Goal: Information Seeking & Learning: Find specific fact

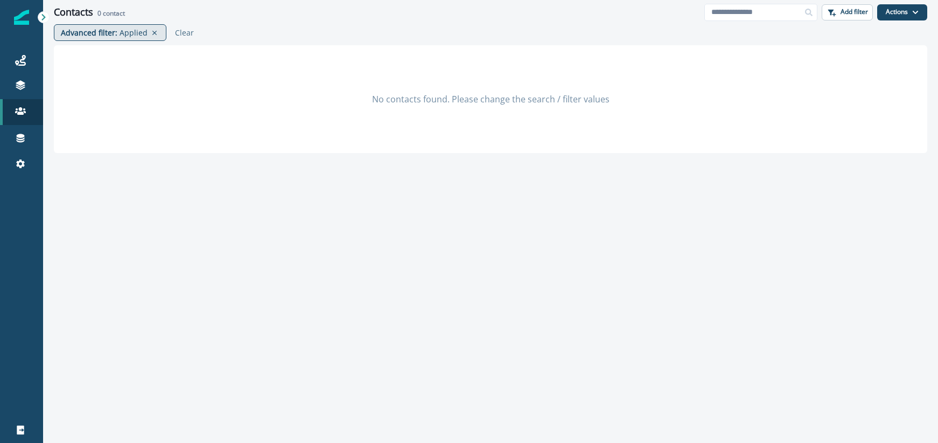
click at [120, 32] on p "Applied" at bounding box center [134, 32] width 28 height 11
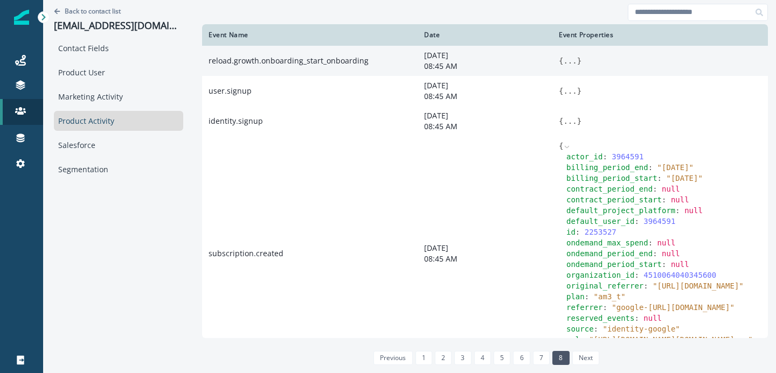
click at [569, 60] on button "..." at bounding box center [569, 60] width 13 height 11
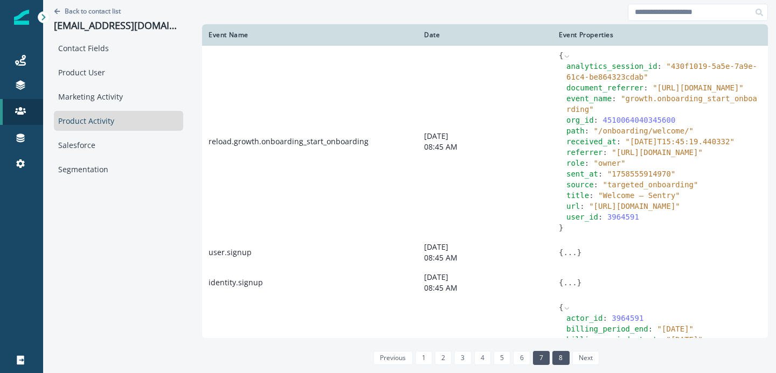
click at [542, 364] on link "7" at bounding box center [541, 358] width 17 height 14
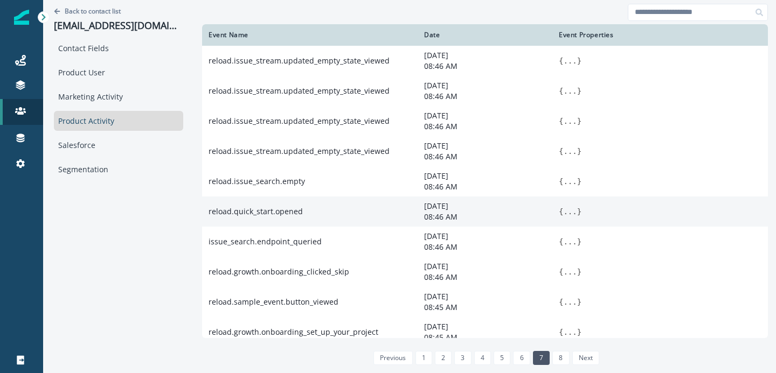
scroll to position [168, 0]
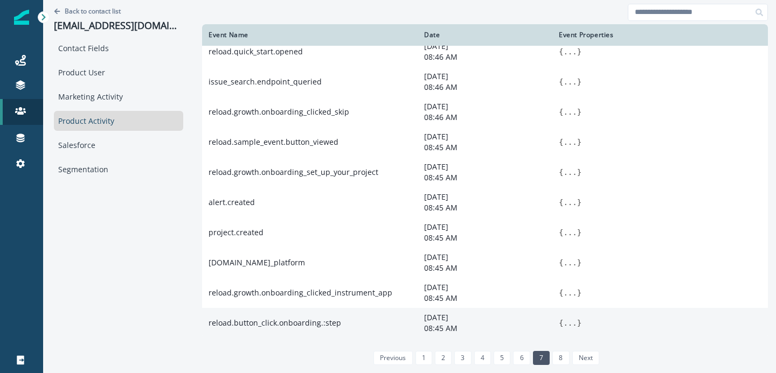
click at [561, 320] on span "{" at bounding box center [561, 323] width 4 height 9
click at [572, 323] on button "..." at bounding box center [569, 323] width 13 height 11
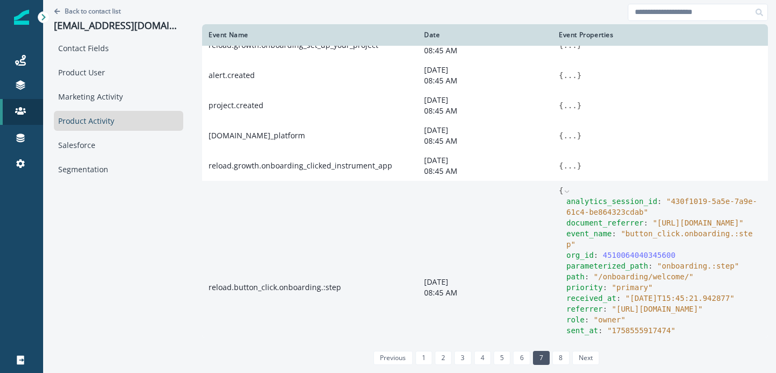
scroll to position [278, 0]
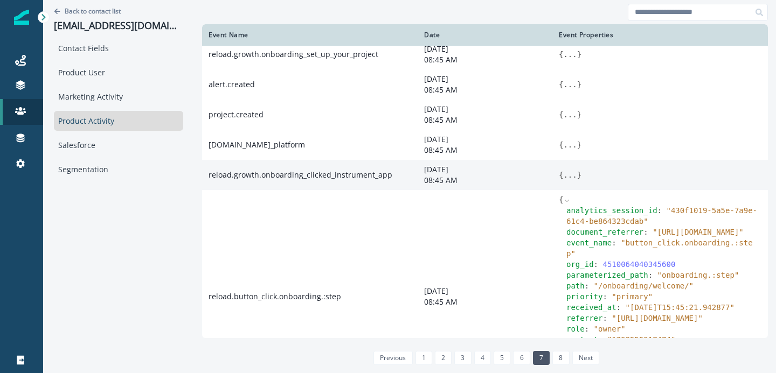
click at [569, 180] on button "..." at bounding box center [569, 175] width 13 height 11
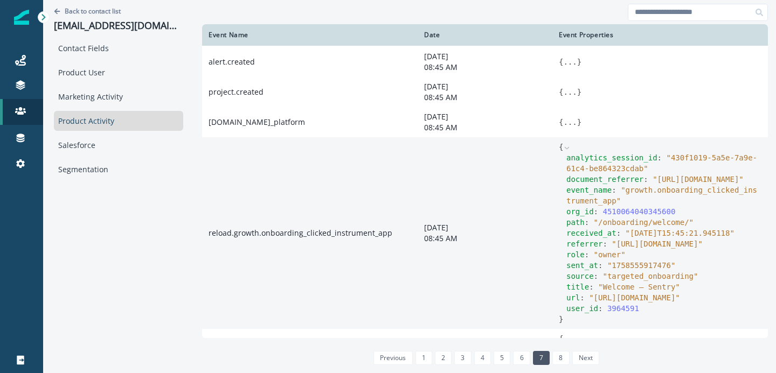
scroll to position [266, 0]
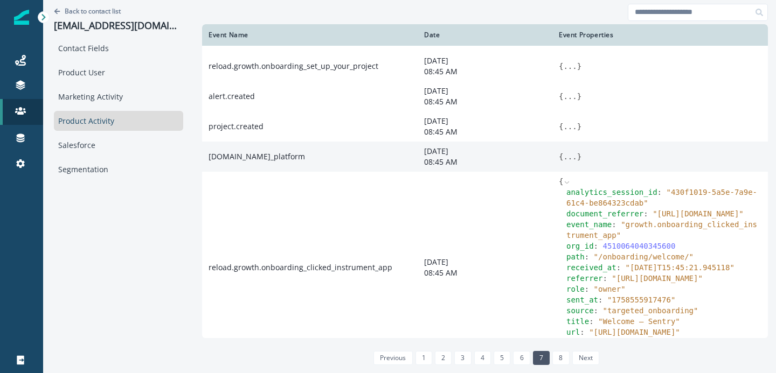
click at [572, 162] on button "..." at bounding box center [569, 156] width 13 height 11
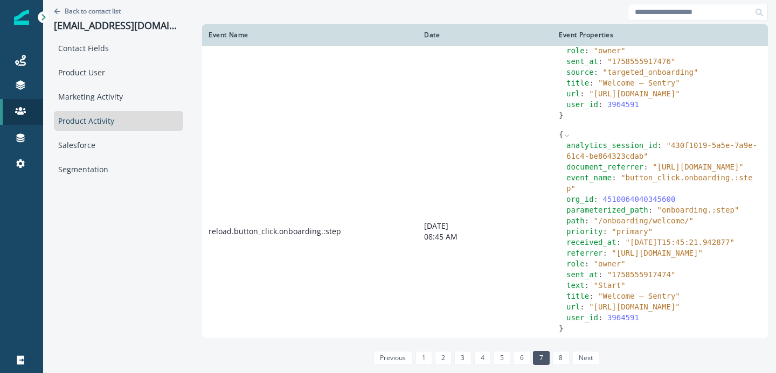
scroll to position [707, 0]
click at [558, 356] on link "8" at bounding box center [560, 358] width 17 height 14
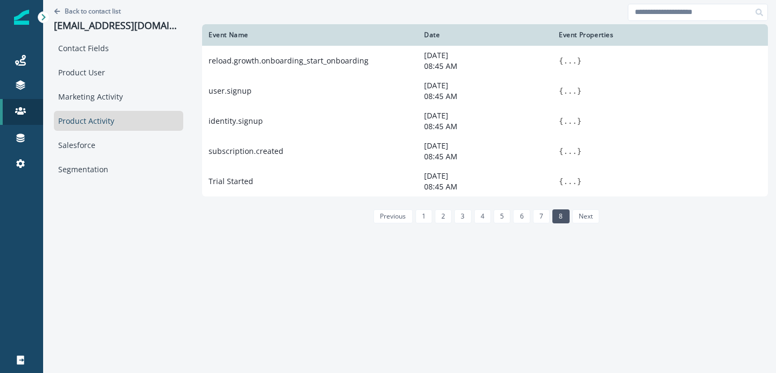
scroll to position [0, 0]
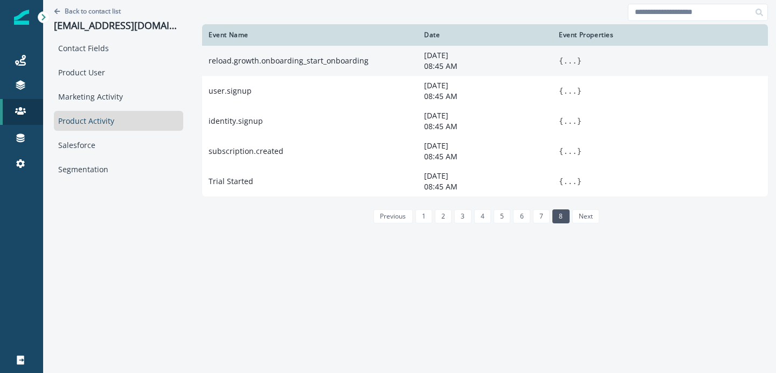
click at [566, 61] on button "..." at bounding box center [569, 60] width 13 height 11
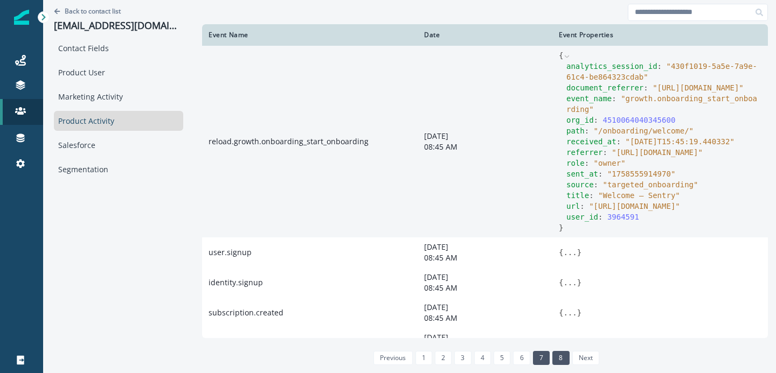
click at [537, 353] on link "7" at bounding box center [541, 358] width 17 height 14
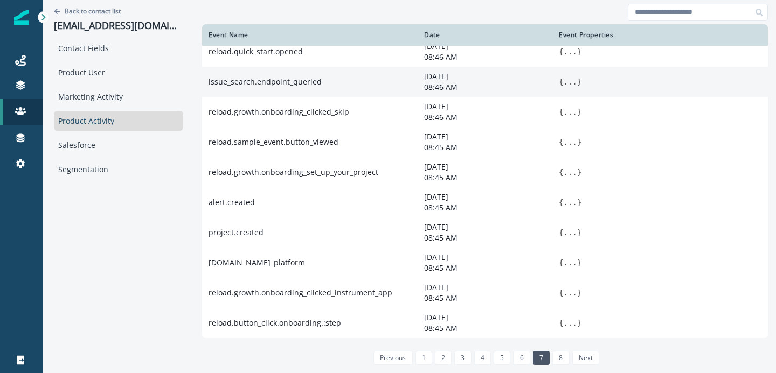
scroll to position [168, 0]
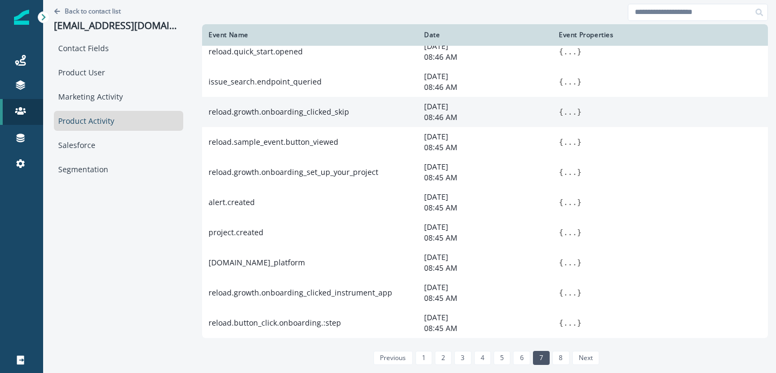
click at [566, 111] on button "..." at bounding box center [569, 112] width 13 height 11
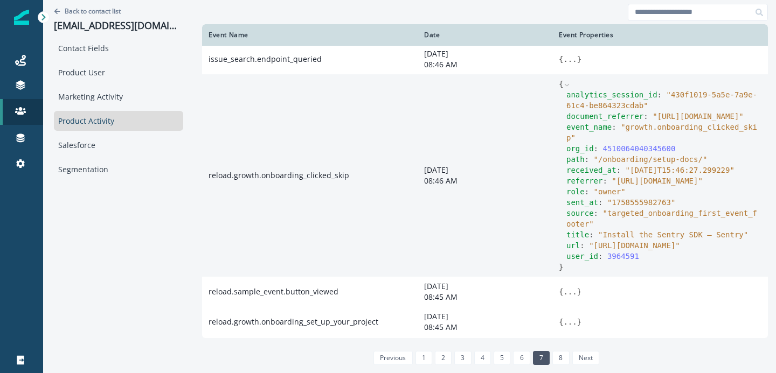
scroll to position [185, 0]
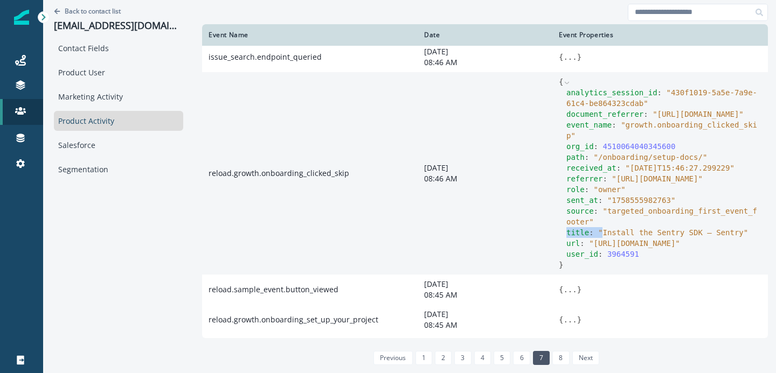
drag, startPoint x: 604, startPoint y: 235, endPoint x: 719, endPoint y: 233, distance: 114.8
click at [719, 233] on span "" Install the Sentry SDK — Sentry "" at bounding box center [673, 232] width 150 height 9
click at [603, 211] on span "" targeted_onboarding_first_event_footer "" at bounding box center [661, 216] width 191 height 19
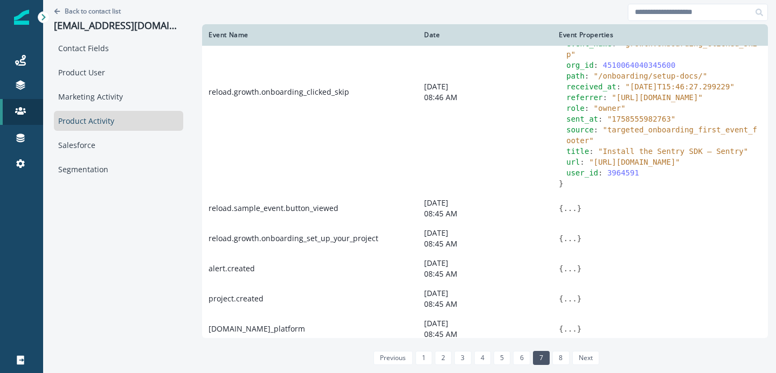
scroll to position [274, 0]
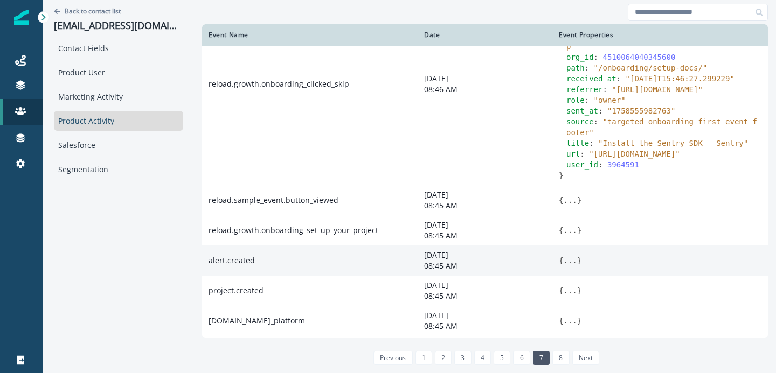
click at [568, 266] on button "..." at bounding box center [569, 260] width 13 height 11
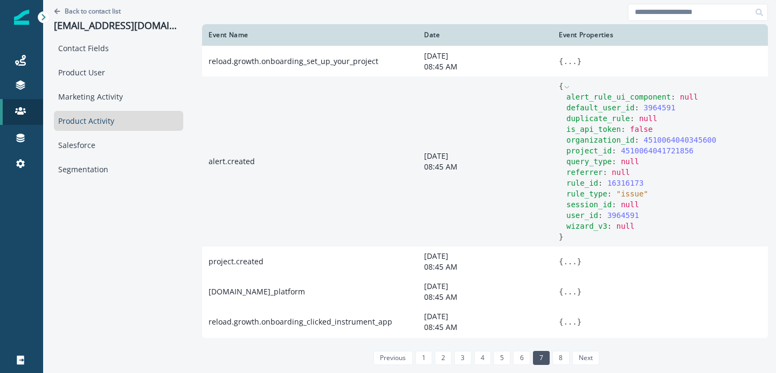
scroll to position [450, 0]
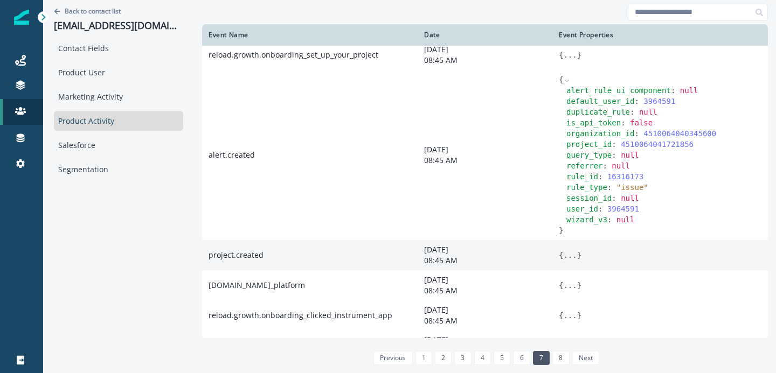
click at [565, 261] on button "..." at bounding box center [569, 255] width 13 height 11
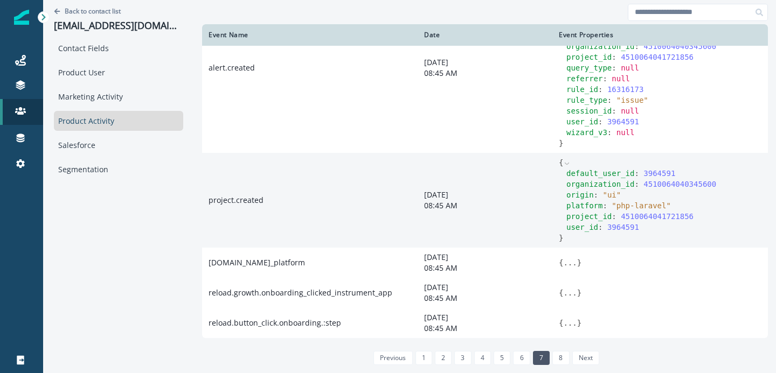
scroll to position [556, 0]
drag, startPoint x: 615, startPoint y: 206, endPoint x: 666, endPoint y: 205, distance: 51.2
click at [666, 205] on span "" php-laravel "" at bounding box center [640, 205] width 59 height 9
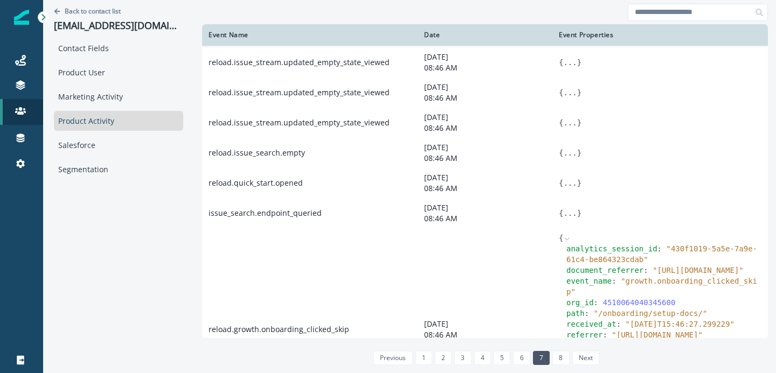
scroll to position [0, 0]
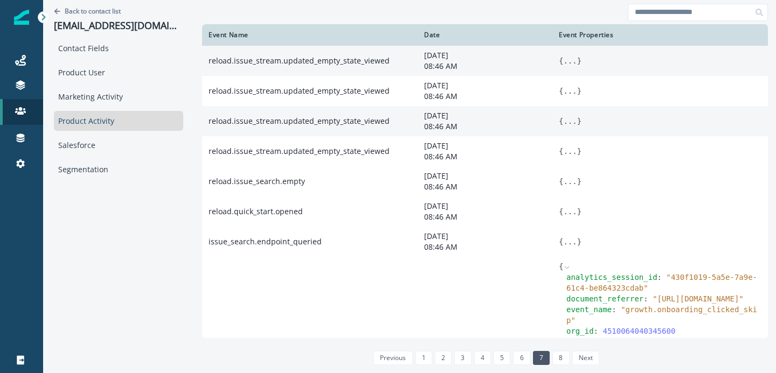
click at [567, 120] on button "..." at bounding box center [569, 121] width 13 height 11
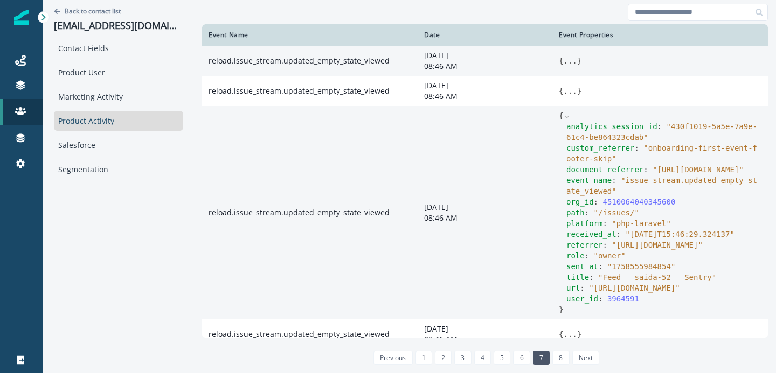
scroll to position [6, 0]
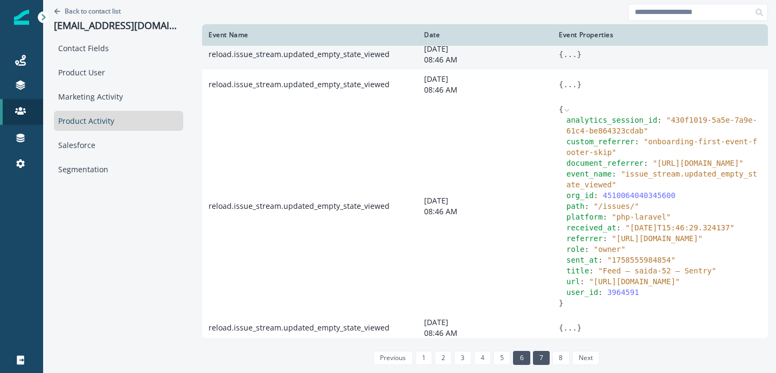
click at [519, 357] on link "6" at bounding box center [521, 358] width 17 height 14
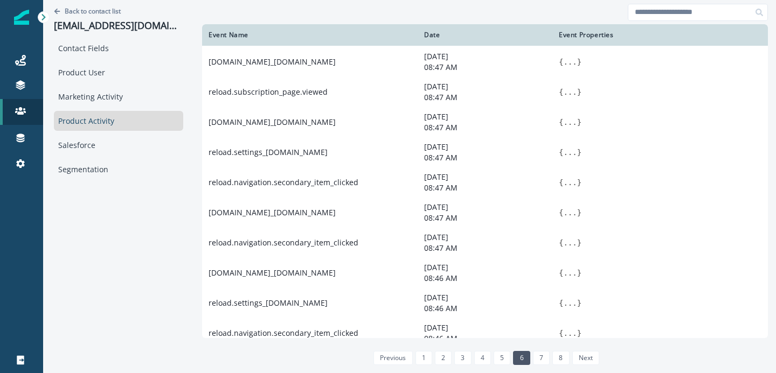
scroll to position [0, 0]
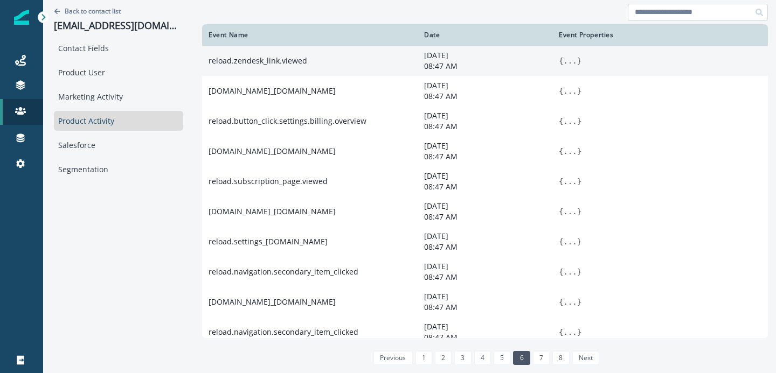
click at [671, 16] on input at bounding box center [698, 12] width 140 height 17
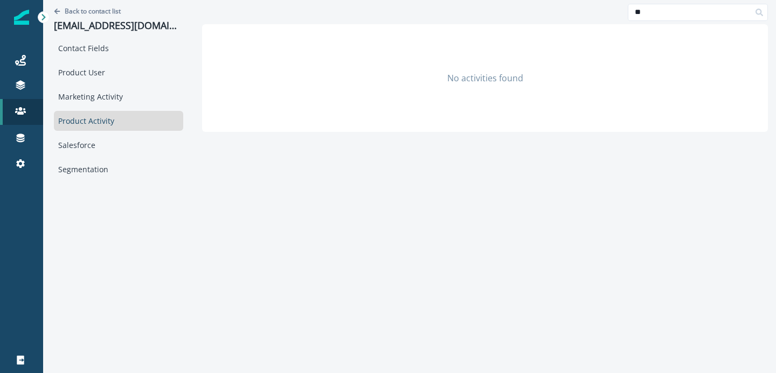
type input "*"
type input "*****"
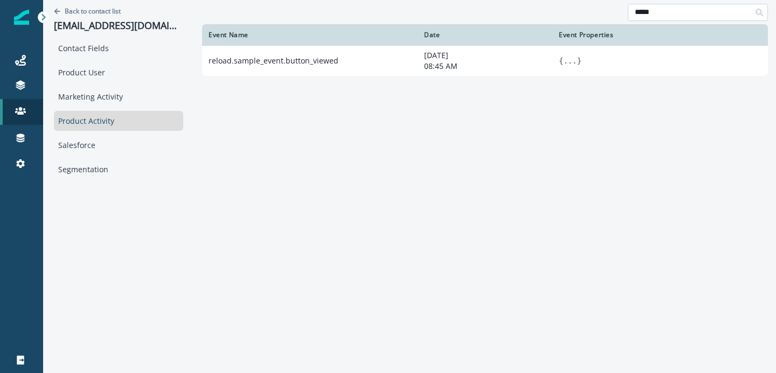
click at [648, 11] on input "*****" at bounding box center [698, 12] width 140 height 17
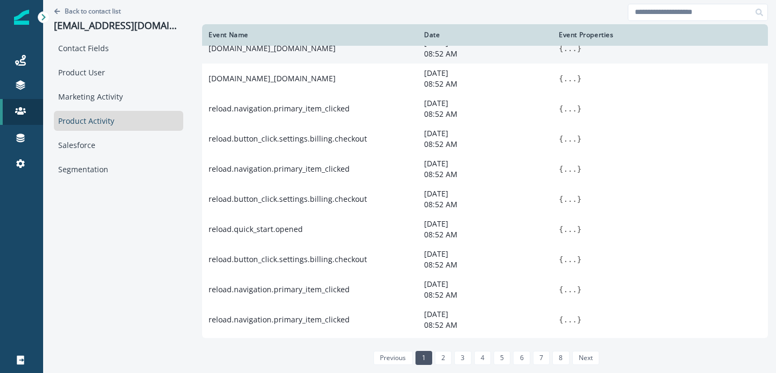
scroll to position [168, 0]
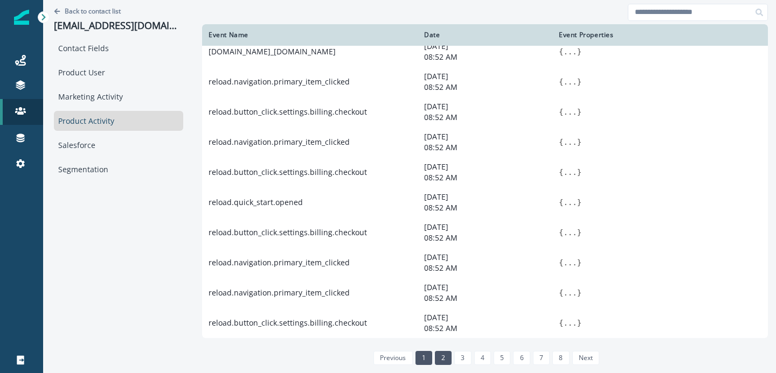
click at [443, 355] on link "2" at bounding box center [443, 358] width 17 height 14
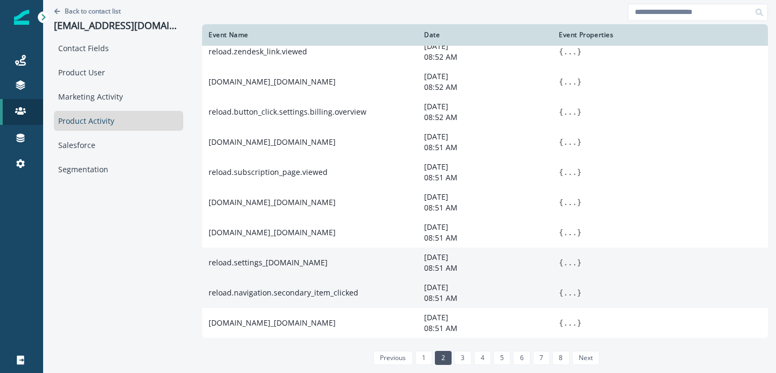
scroll to position [0, 0]
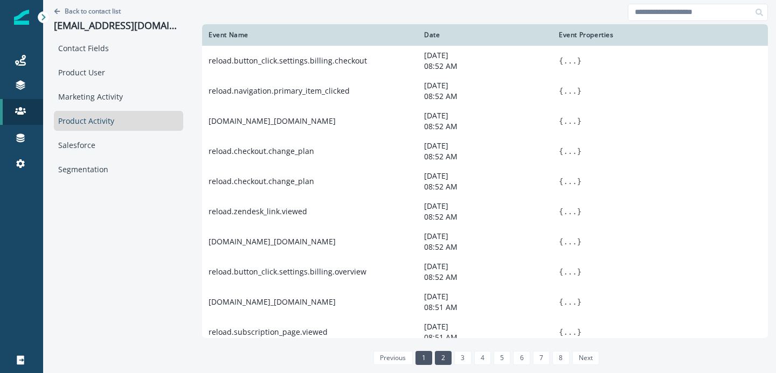
click at [420, 352] on link "1" at bounding box center [423, 358] width 17 height 14
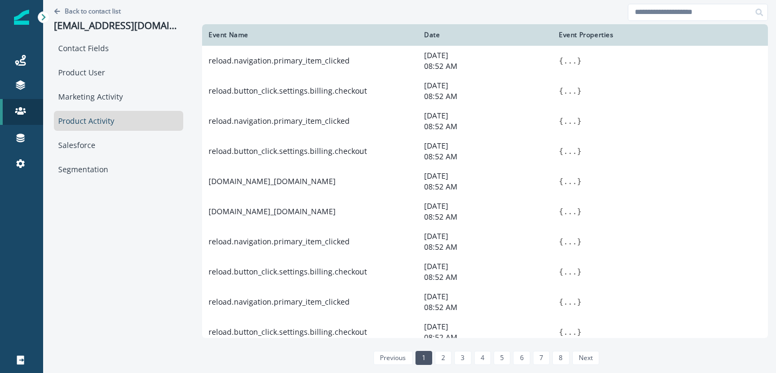
click at [317, 17] on div at bounding box center [485, 12] width 566 height 24
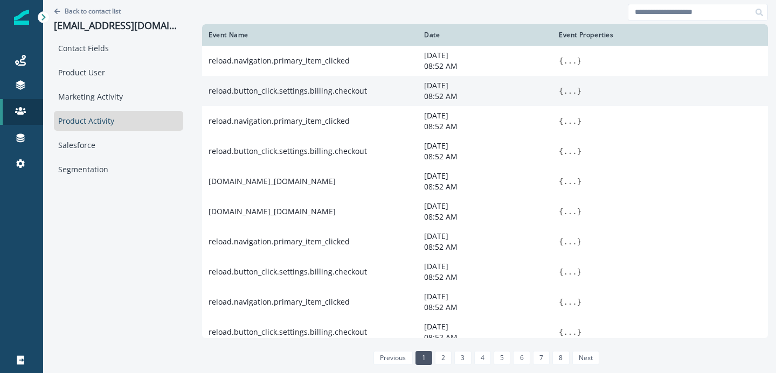
click at [569, 96] on button "..." at bounding box center [569, 91] width 13 height 11
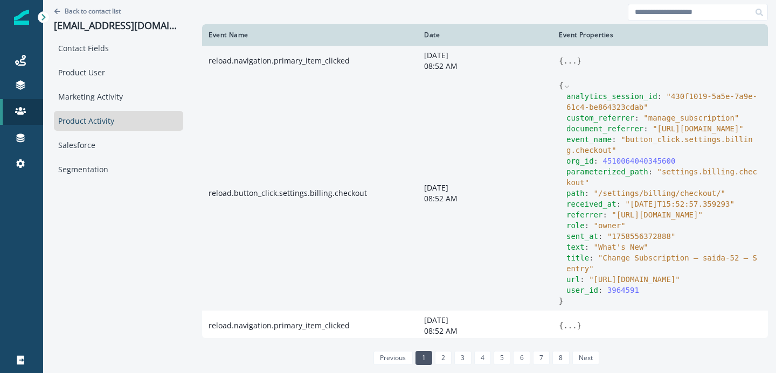
click at [569, 64] on button "..." at bounding box center [569, 60] width 13 height 11
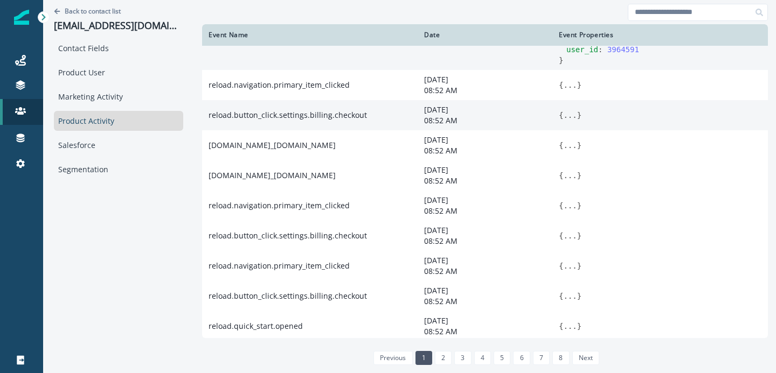
scroll to position [437, 0]
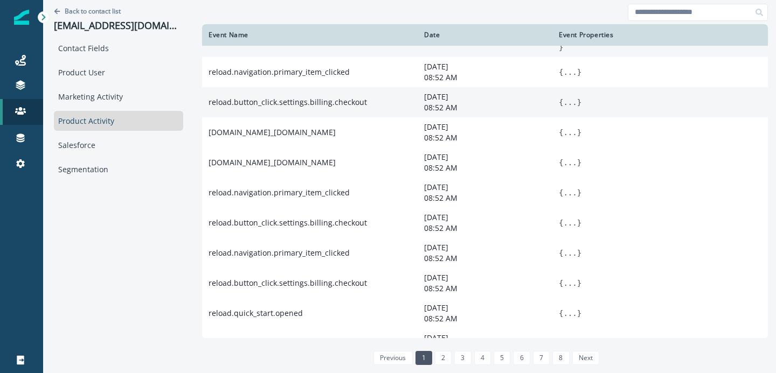
click at [568, 108] on button "..." at bounding box center [569, 102] width 13 height 11
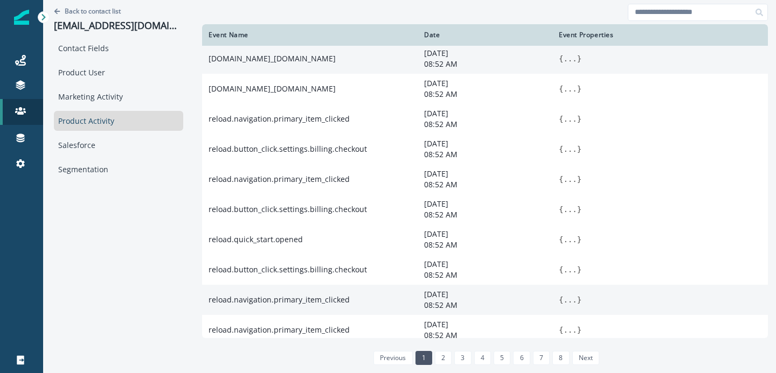
scroll to position [716, 0]
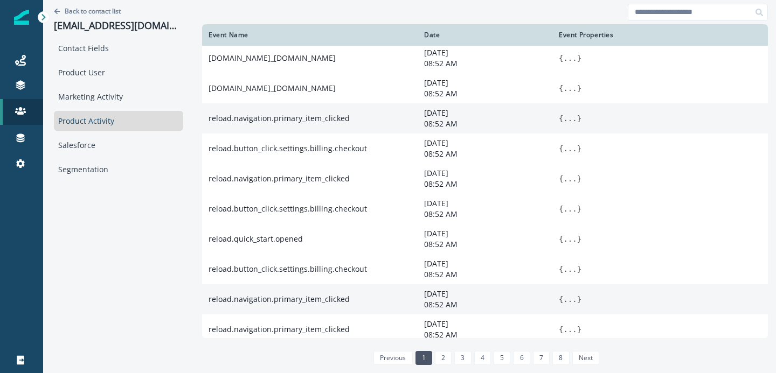
click at [572, 124] on button "..." at bounding box center [569, 118] width 13 height 11
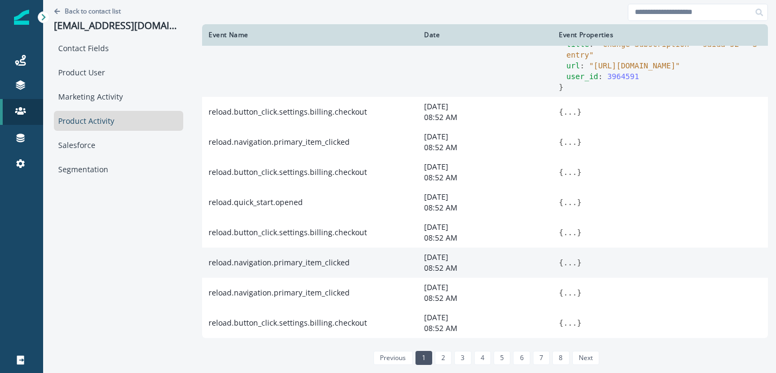
scroll to position [1030, 0]
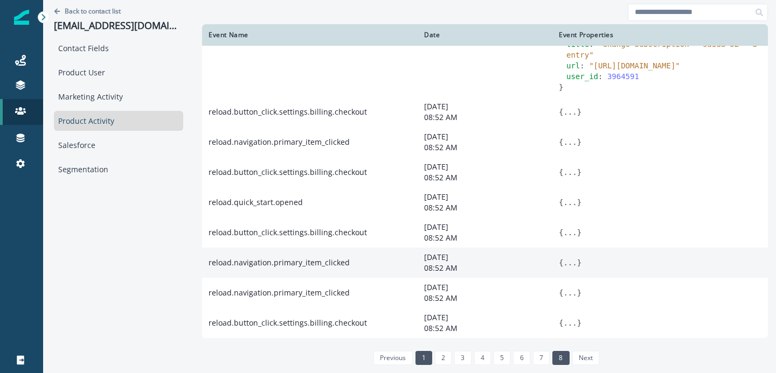
click at [559, 359] on link "8" at bounding box center [560, 358] width 17 height 14
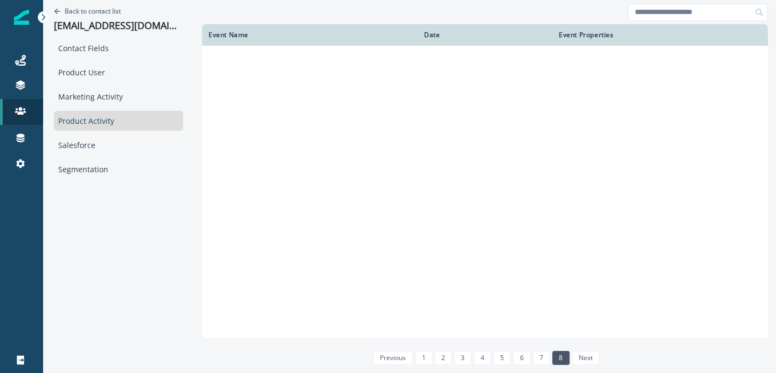
scroll to position [0, 0]
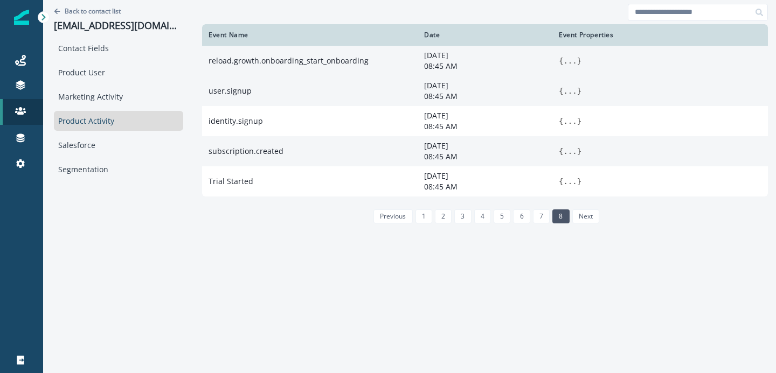
click at [566, 94] on button "..." at bounding box center [569, 91] width 13 height 11
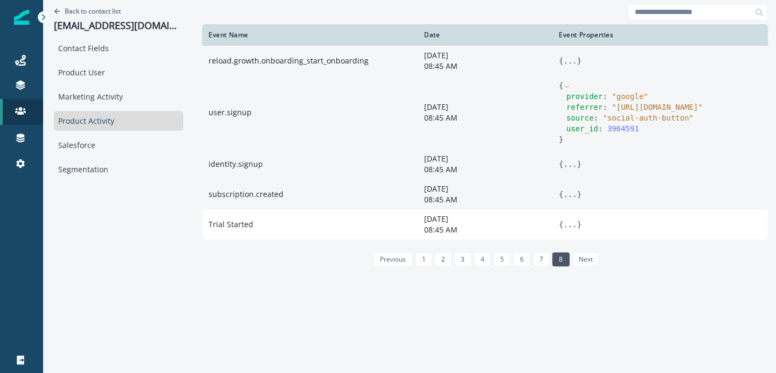
click at [574, 169] on button "..." at bounding box center [569, 164] width 13 height 11
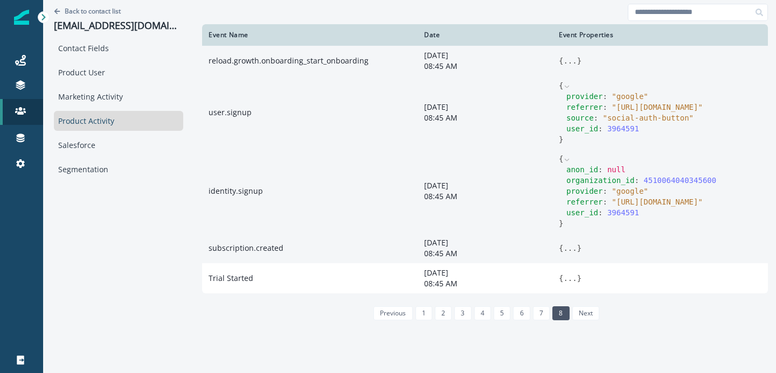
click at [567, 64] on button "..." at bounding box center [569, 60] width 13 height 11
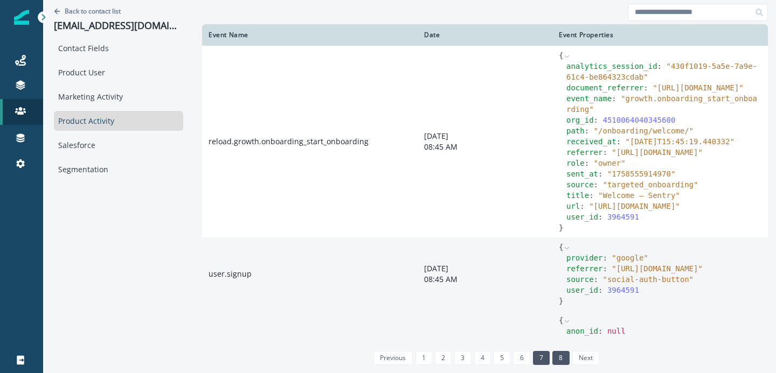
click at [544, 360] on link "7" at bounding box center [541, 358] width 17 height 14
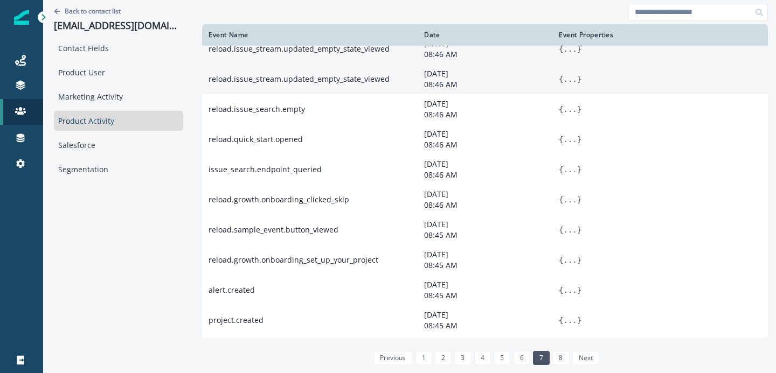
scroll to position [168, 0]
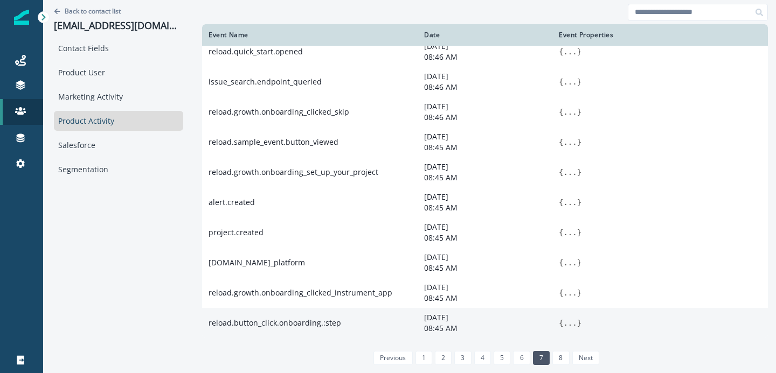
click at [571, 324] on button "..." at bounding box center [569, 323] width 13 height 11
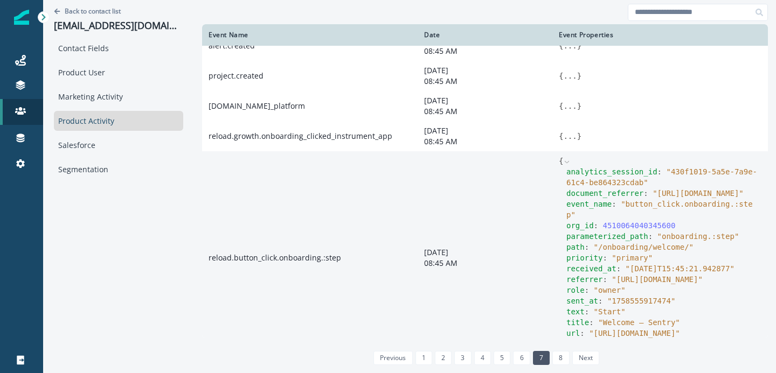
scroll to position [241, 0]
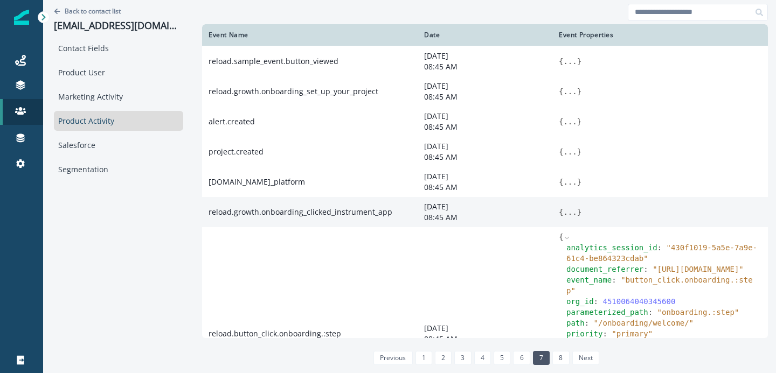
click at [571, 214] on button "..." at bounding box center [569, 212] width 13 height 11
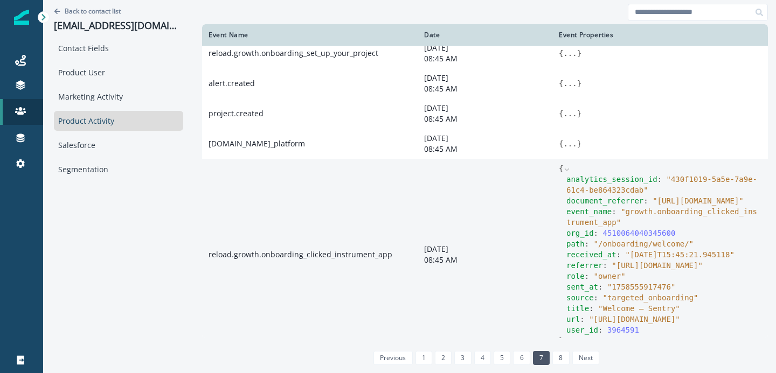
scroll to position [228, 0]
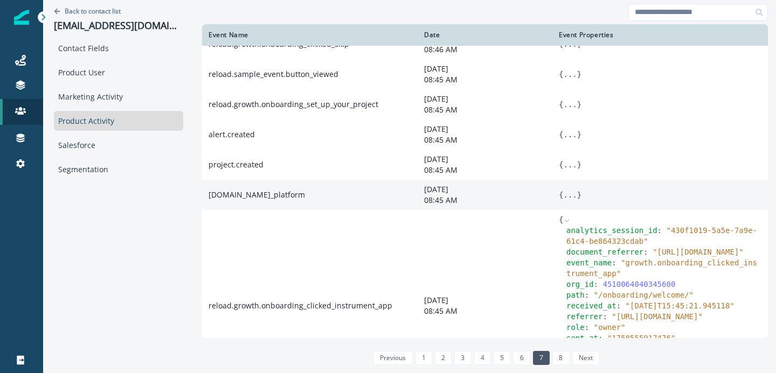
click at [570, 200] on button "..." at bounding box center [569, 195] width 13 height 11
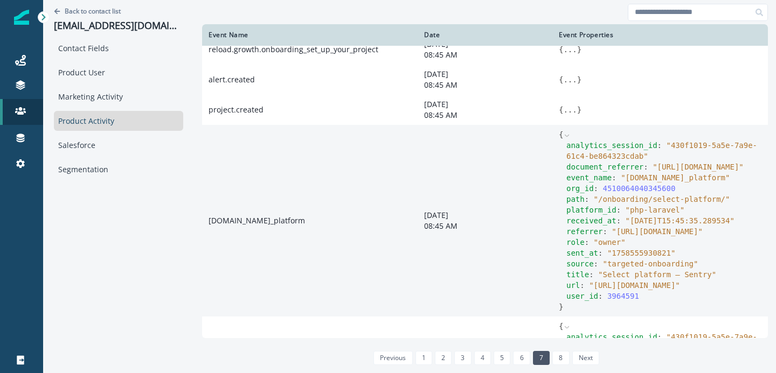
scroll to position [271, 0]
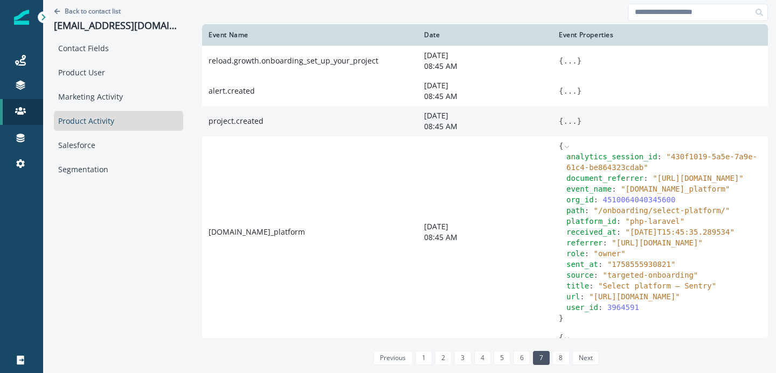
click at [572, 127] on button "..." at bounding box center [569, 121] width 13 height 11
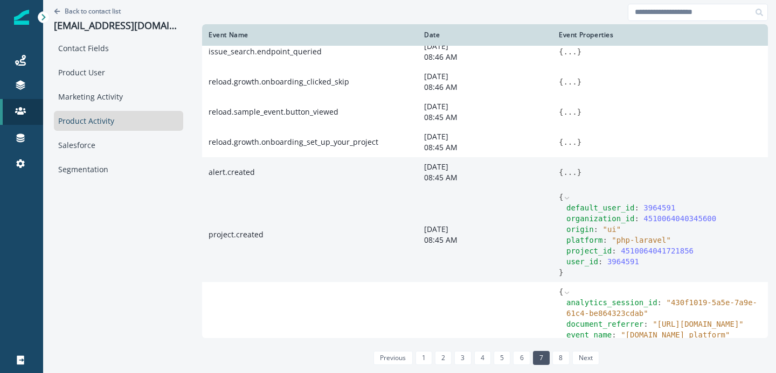
scroll to position [189, 0]
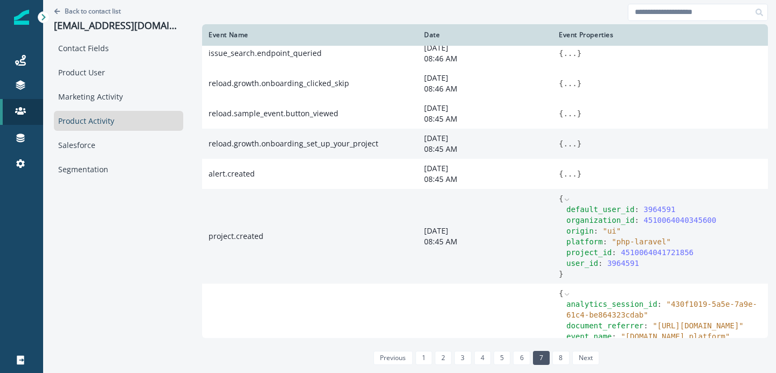
click at [570, 149] on button "..." at bounding box center [569, 143] width 13 height 11
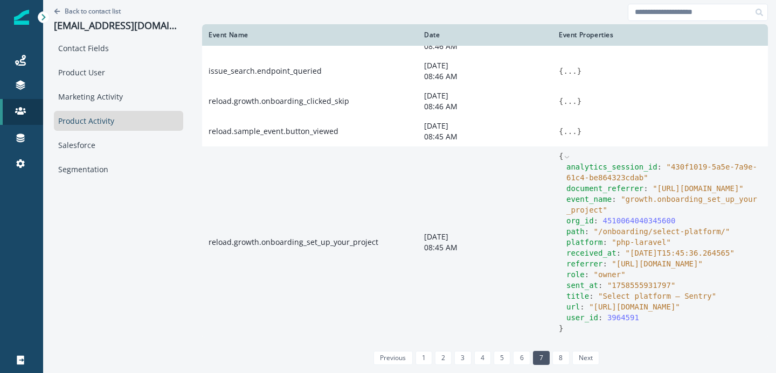
scroll to position [165, 0]
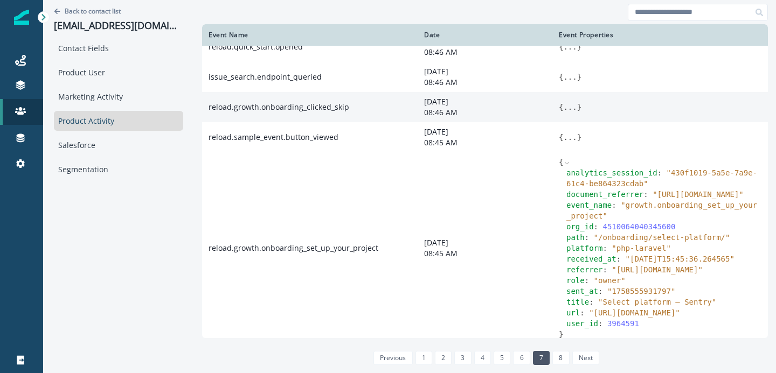
click at [572, 111] on button "..." at bounding box center [569, 107] width 13 height 11
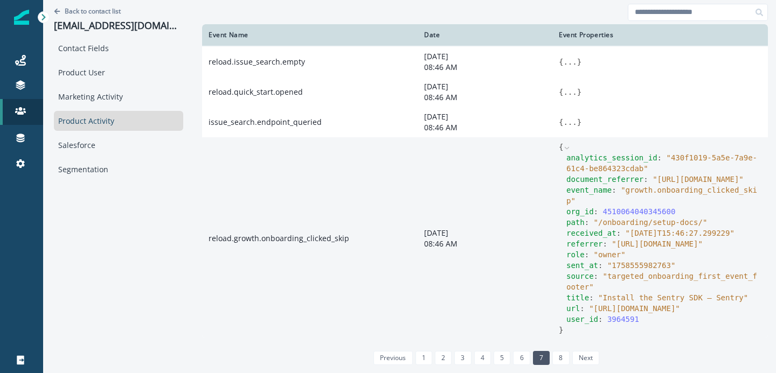
scroll to position [0, 0]
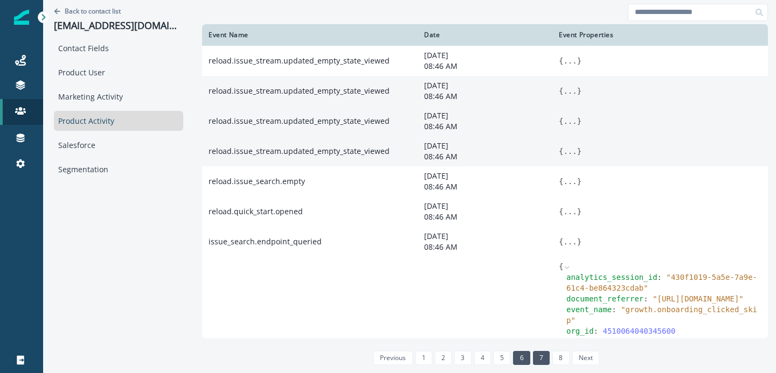
click at [523, 355] on link "6" at bounding box center [521, 358] width 17 height 14
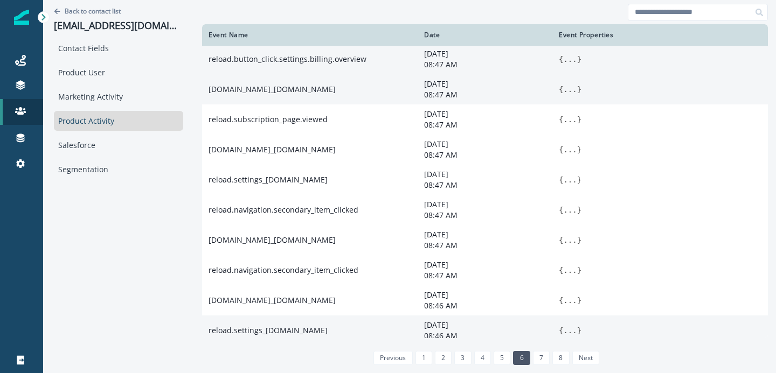
scroll to position [168, 0]
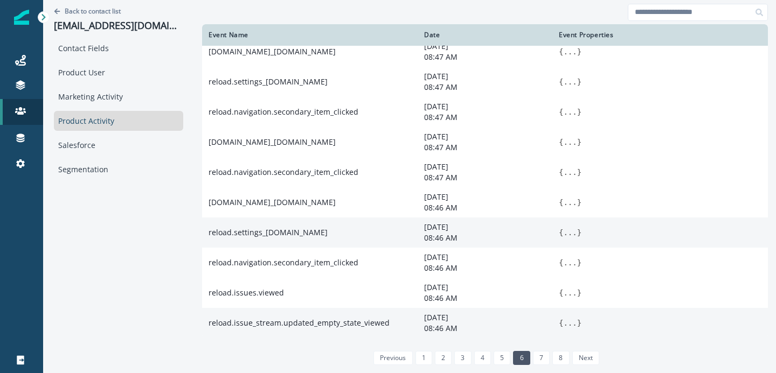
click at [576, 322] on button "..." at bounding box center [569, 323] width 13 height 11
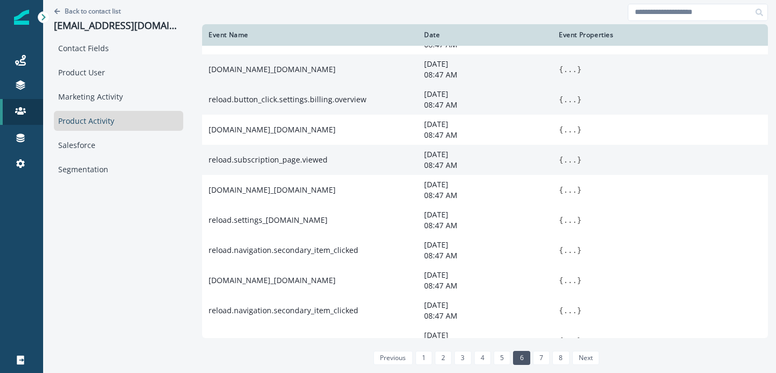
scroll to position [0, 0]
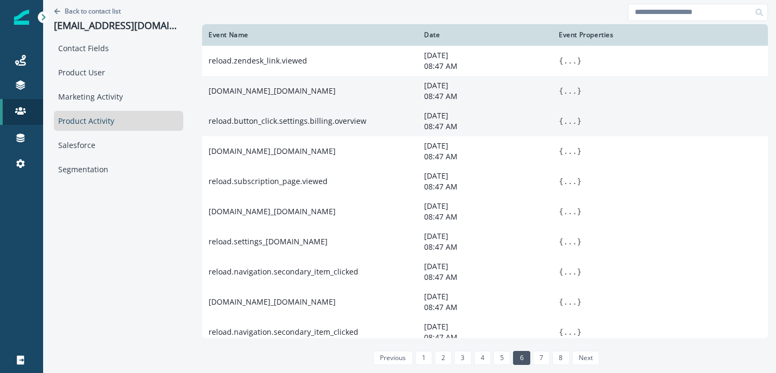
click at [568, 93] on button "..." at bounding box center [569, 91] width 13 height 11
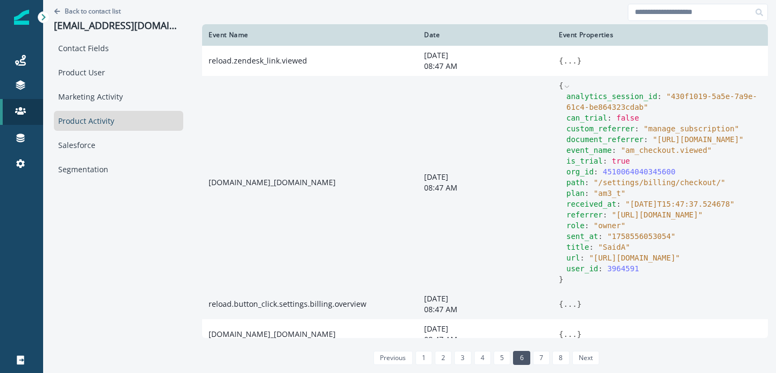
scroll to position [4, 0]
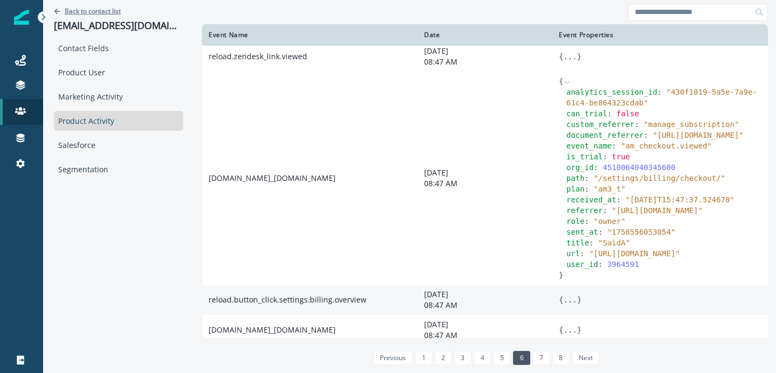
click at [93, 12] on p "Back to contact list" at bounding box center [93, 10] width 56 height 9
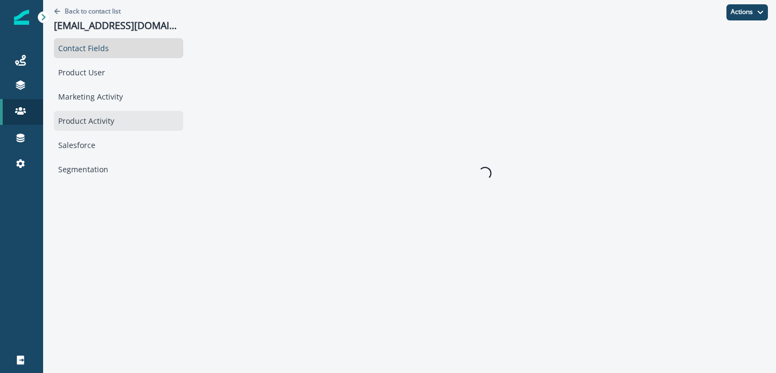
click at [93, 116] on div "Product Activity" at bounding box center [118, 121] width 129 height 20
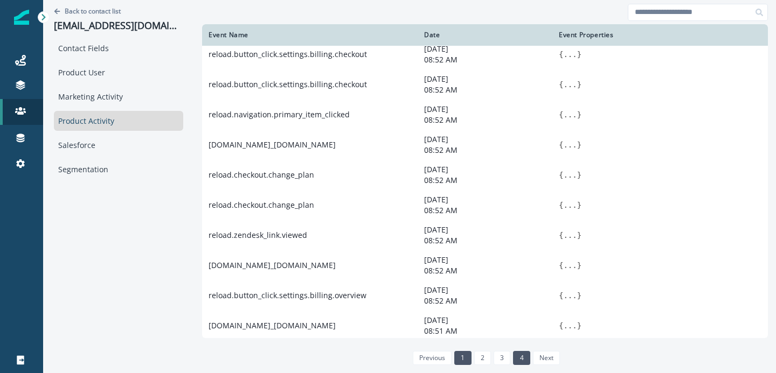
click at [527, 359] on link "4" at bounding box center [521, 358] width 17 height 14
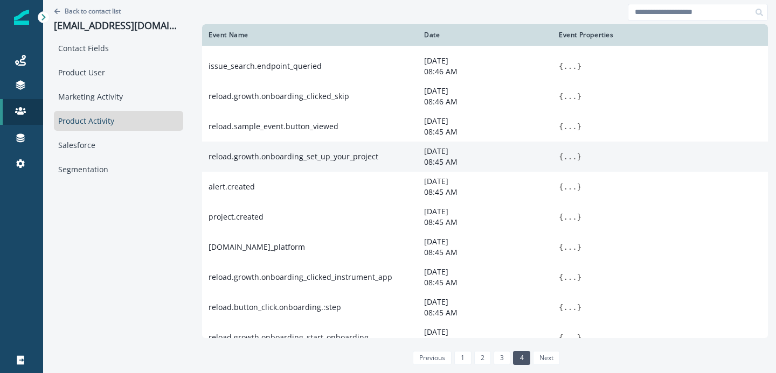
scroll to position [153, 0]
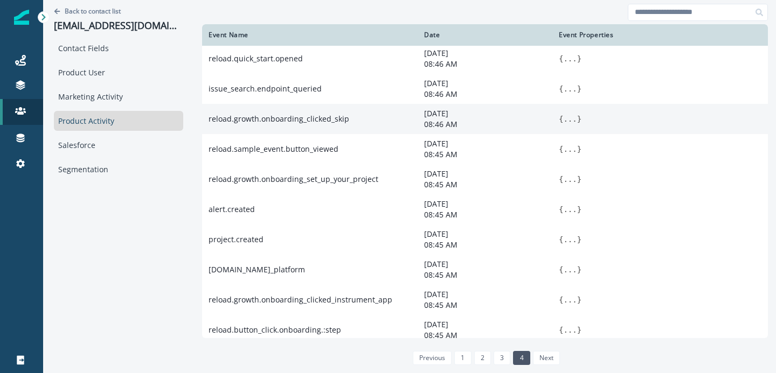
click at [572, 124] on button "..." at bounding box center [569, 119] width 13 height 11
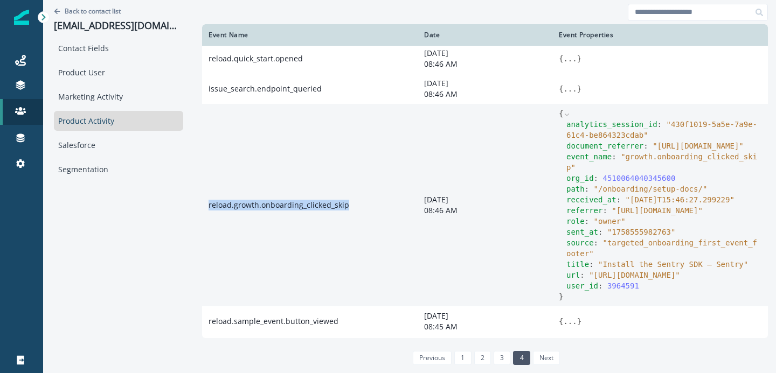
drag, startPoint x: 349, startPoint y: 215, endPoint x: 207, endPoint y: 215, distance: 141.7
click at [207, 215] on td "reload.growth.onboarding_clicked_skip" at bounding box center [309, 205] width 215 height 203
copy td "reload.growth.onboarding_clicked_skip"
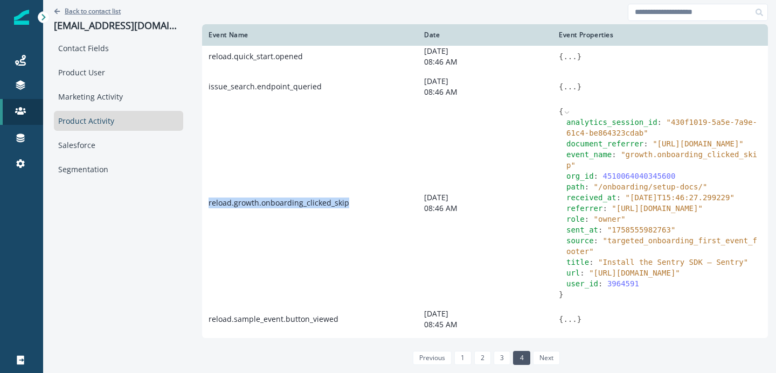
click at [113, 12] on p "Back to contact list" at bounding box center [93, 10] width 56 height 9
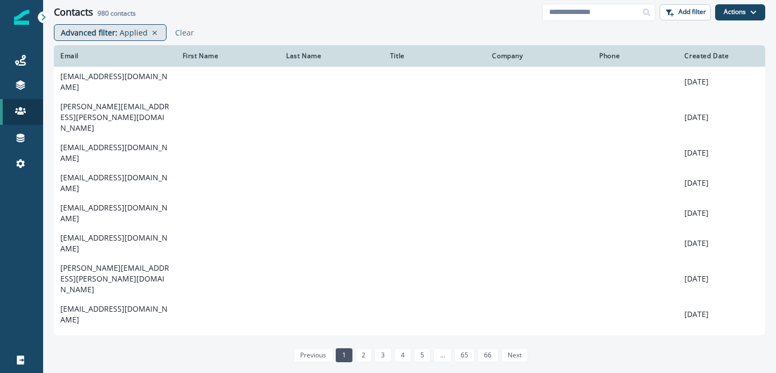
click at [140, 37] on p "Applied" at bounding box center [134, 32] width 28 height 11
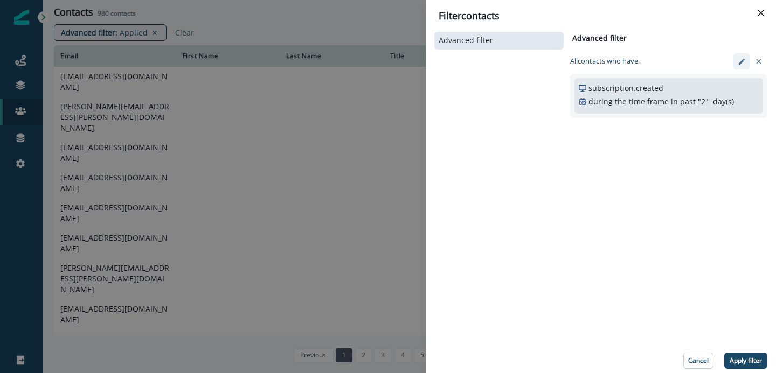
click at [746, 62] on button "edit-filter" at bounding box center [741, 61] width 17 height 16
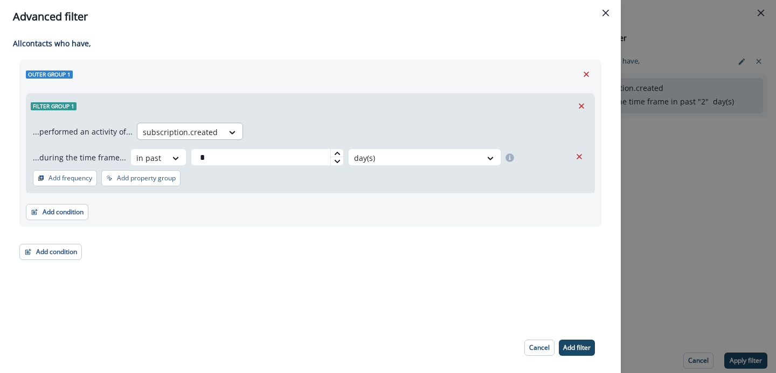
click at [192, 130] on div at bounding box center [180, 132] width 75 height 13
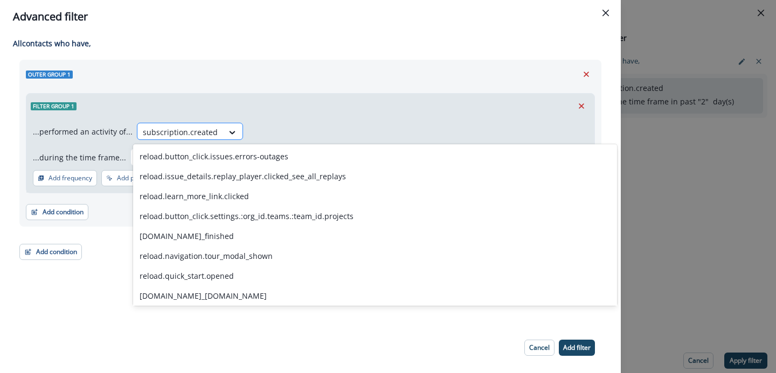
paste input "**********"
type input "**********"
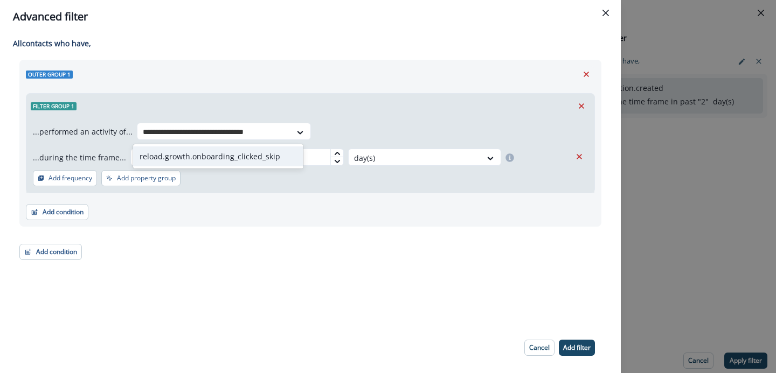
click at [248, 157] on div "reload.growth.onboarding_clicked_skip" at bounding box center [218, 157] width 170 height 20
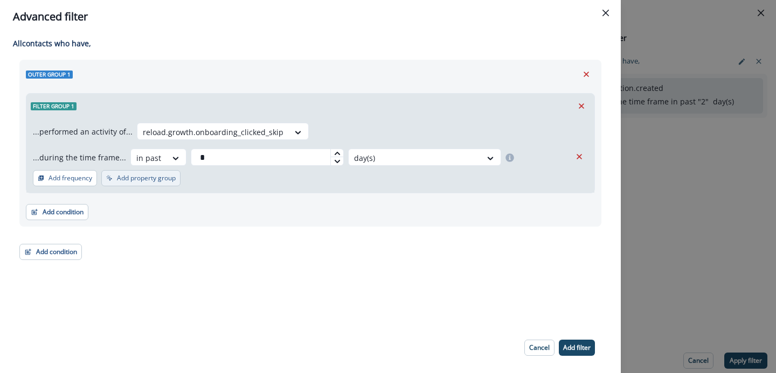
click at [142, 184] on button "Add property group" at bounding box center [140, 178] width 79 height 16
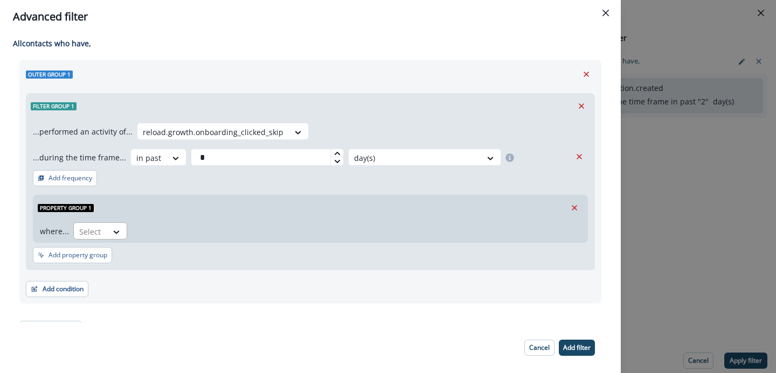
click at [107, 224] on div at bounding box center [116, 232] width 19 height 18
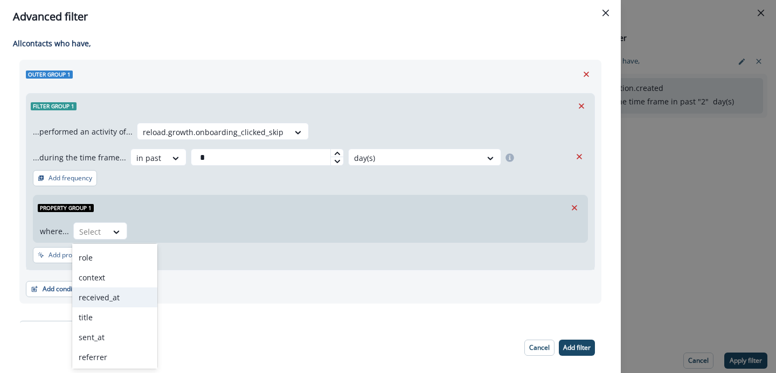
scroll to position [26, 0]
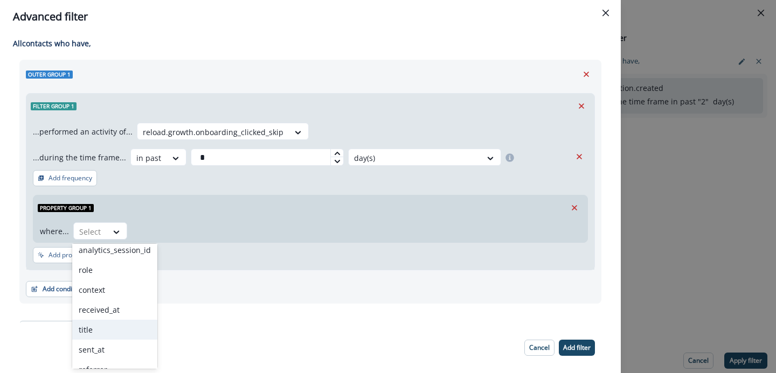
click at [88, 327] on div "title" at bounding box center [114, 330] width 85 height 20
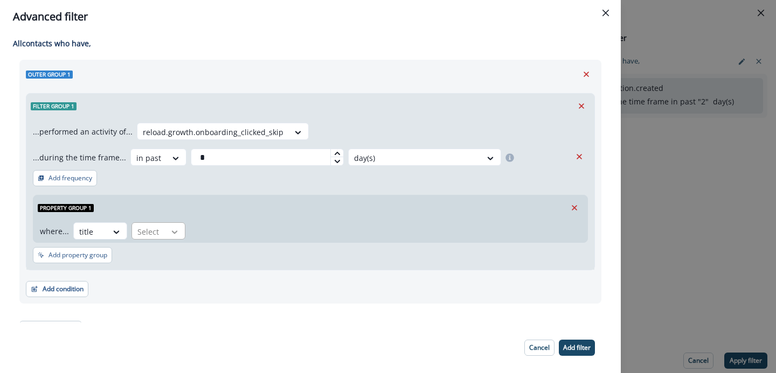
click at [170, 236] on icon at bounding box center [175, 232] width 10 height 11
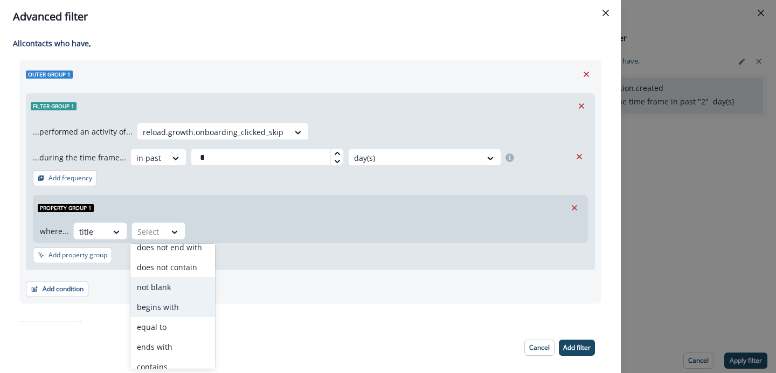
scroll to position [5, 0]
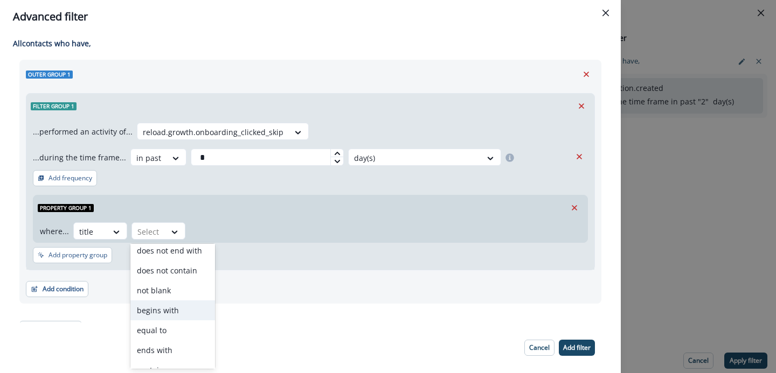
click at [153, 306] on div "begins with" at bounding box center [172, 311] width 85 height 20
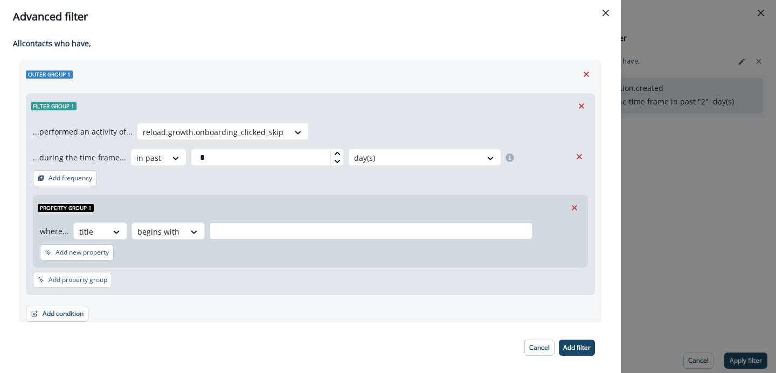
click at [228, 234] on input "text" at bounding box center [370, 230] width 323 height 17
type input "**********"
click at [274, 283] on div "**********" at bounding box center [310, 207] width 568 height 176
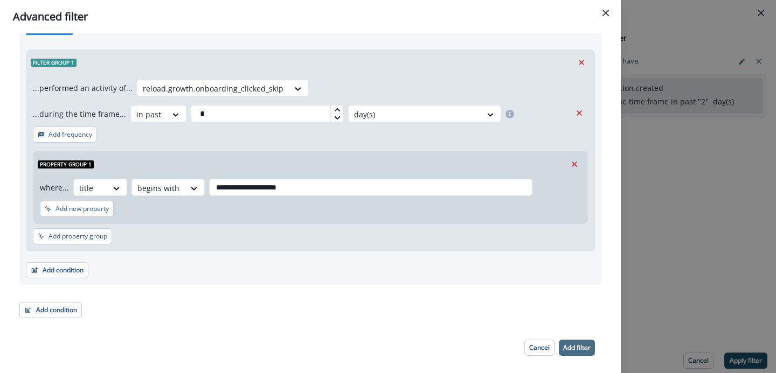
click at [575, 344] on p "Add filter" at bounding box center [576, 348] width 27 height 8
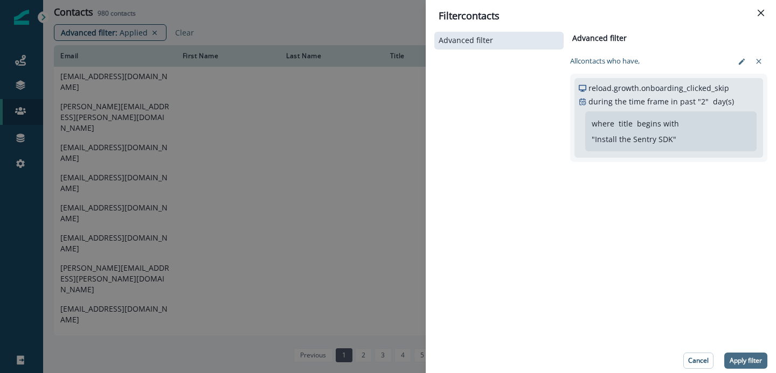
click at [738, 357] on p "Apply filter" at bounding box center [745, 361] width 32 height 8
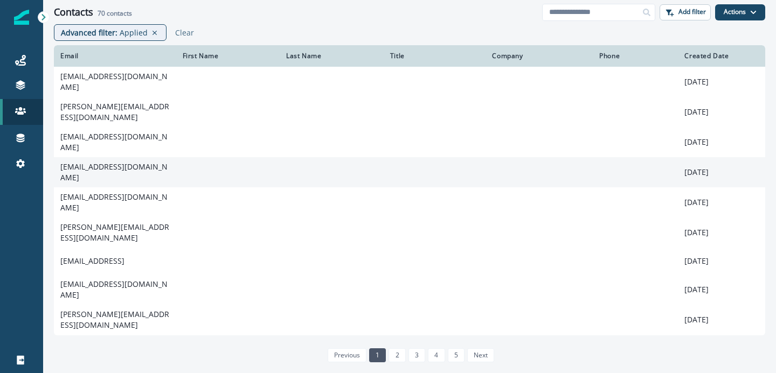
click at [273, 165] on td at bounding box center [228, 172] width 104 height 30
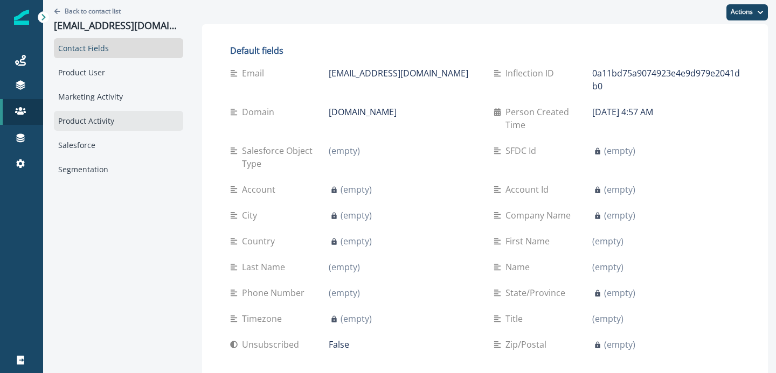
click at [107, 124] on div "Product Activity" at bounding box center [118, 121] width 129 height 20
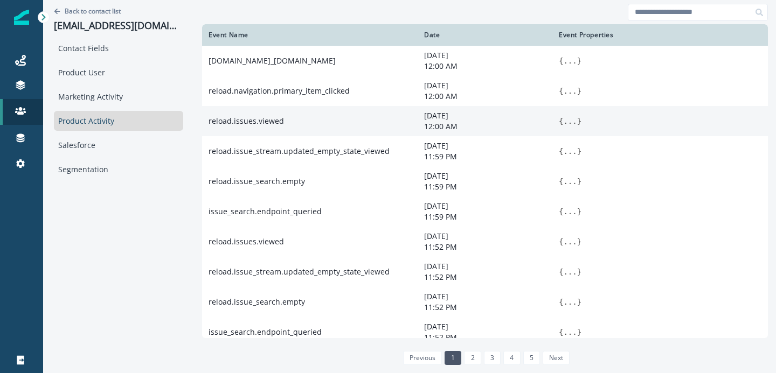
click at [563, 121] on button "..." at bounding box center [569, 121] width 13 height 11
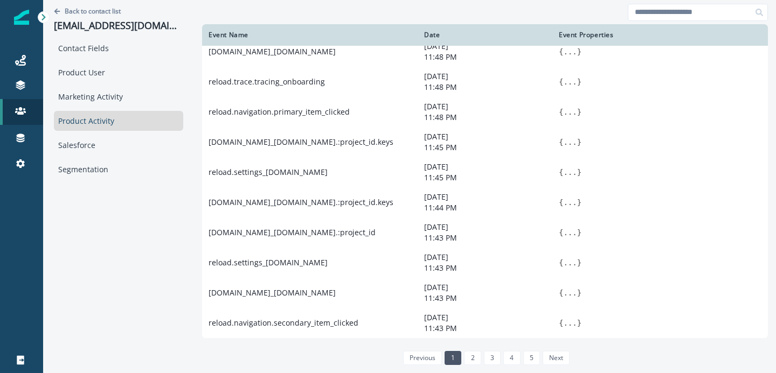
scroll to position [909, 0]
click at [470, 363] on link "2" at bounding box center [472, 358] width 17 height 14
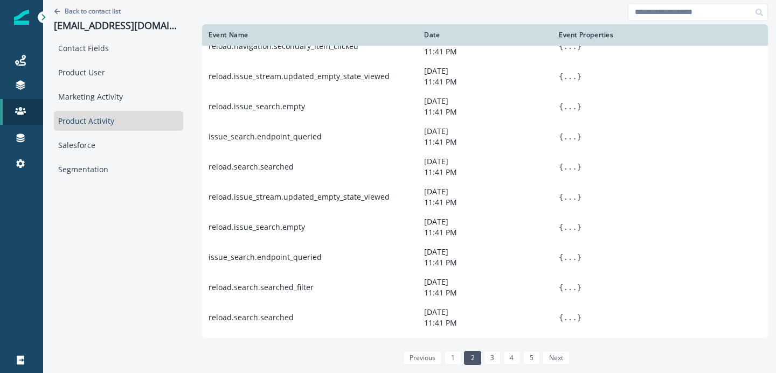
scroll to position [629, 0]
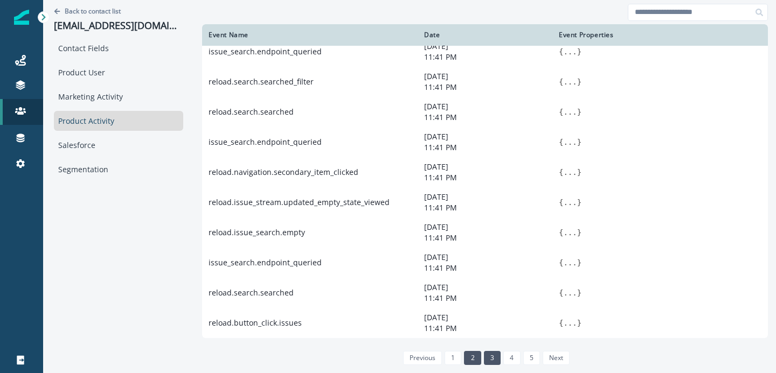
click at [489, 354] on link "3" at bounding box center [492, 358] width 17 height 14
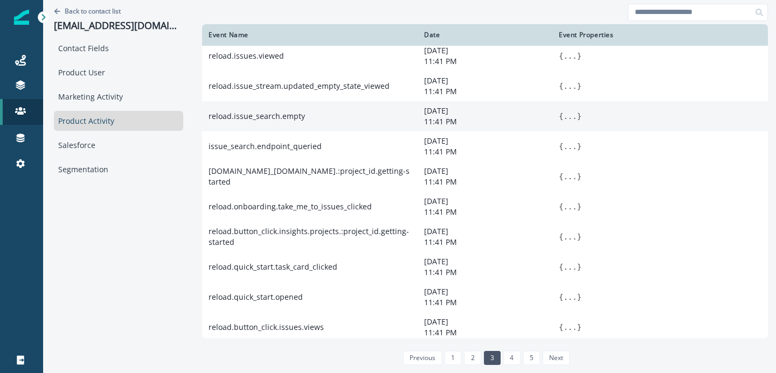
scroll to position [0, 0]
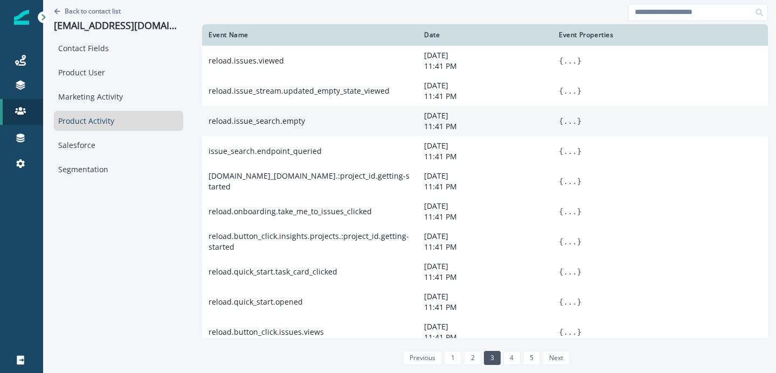
click at [568, 120] on button "..." at bounding box center [569, 121] width 13 height 11
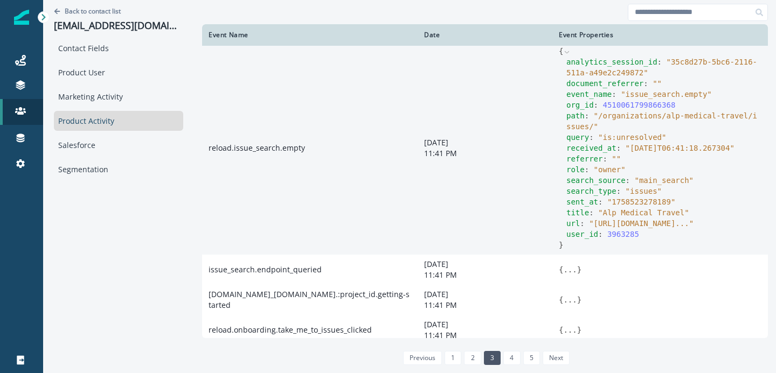
scroll to position [68, 0]
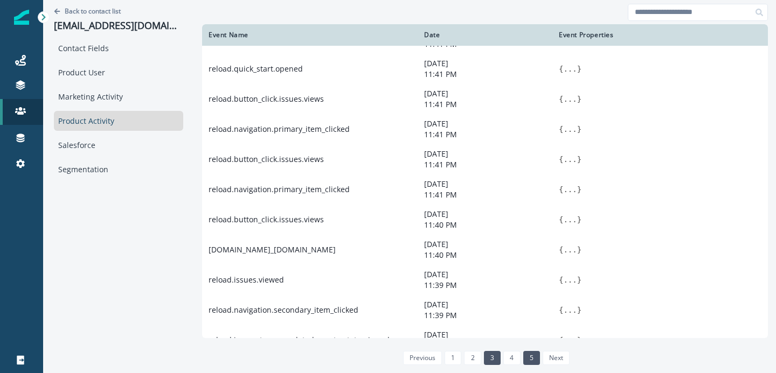
click at [523, 356] on link "5" at bounding box center [531, 358] width 17 height 14
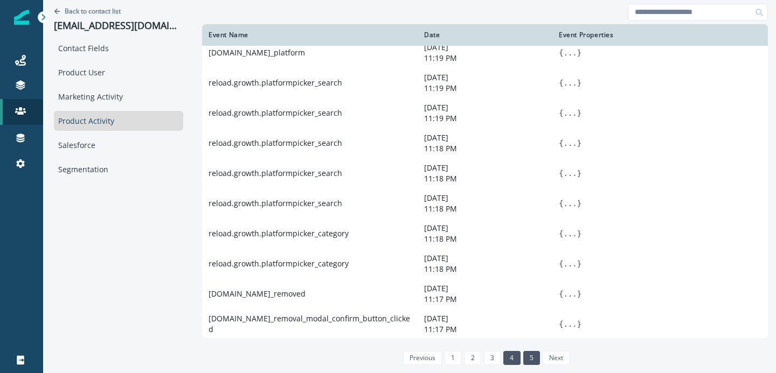
scroll to position [212, 0]
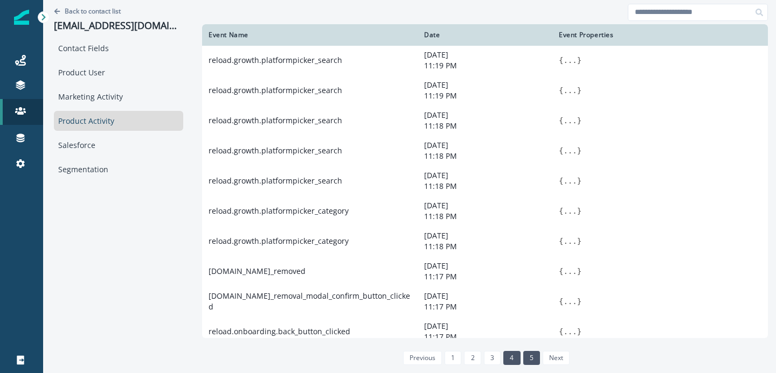
click at [507, 359] on link "4" at bounding box center [511, 358] width 17 height 14
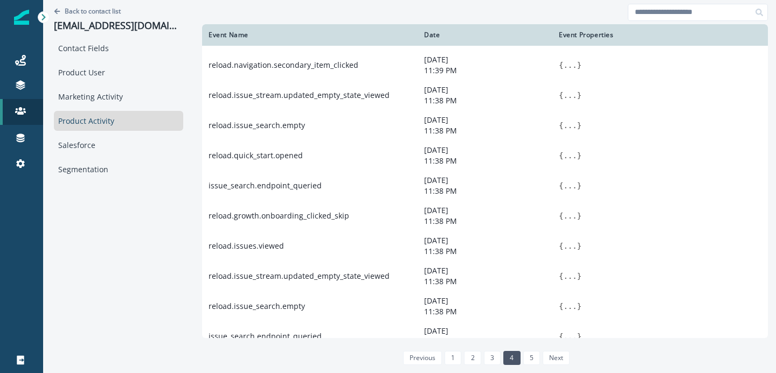
scroll to position [0, 0]
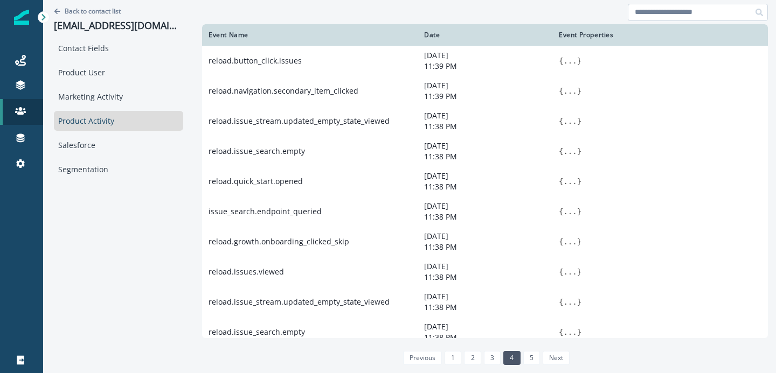
click at [692, 14] on input at bounding box center [698, 12] width 140 height 17
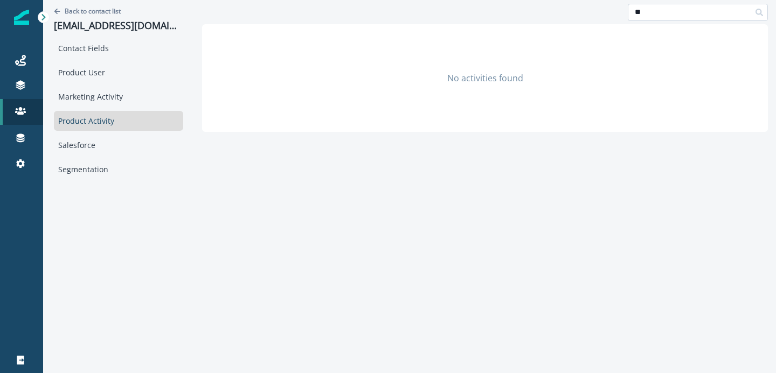
type input "*"
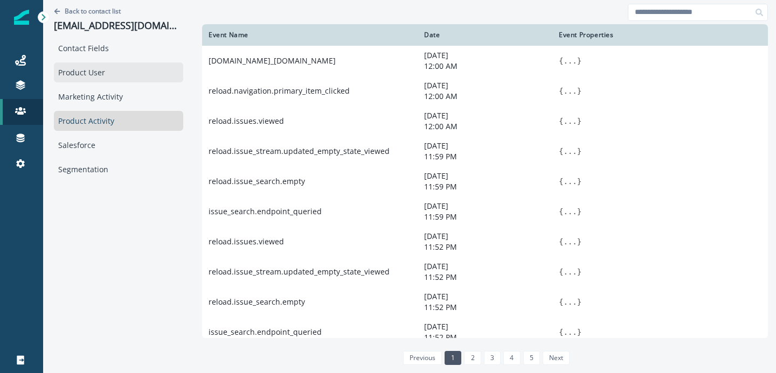
click at [94, 75] on div "Product User" at bounding box center [118, 72] width 129 height 20
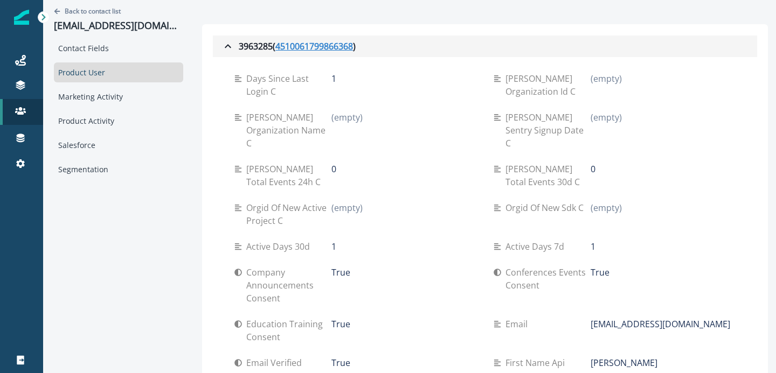
click at [293, 51] on u "4510061799866368" at bounding box center [314, 46] width 78 height 13
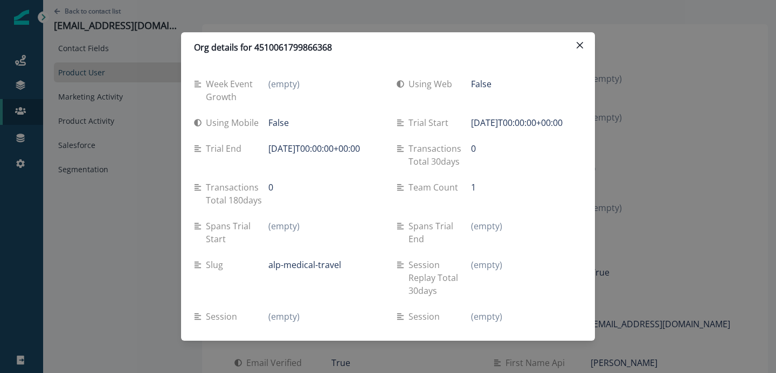
scroll to position [1145, 0]
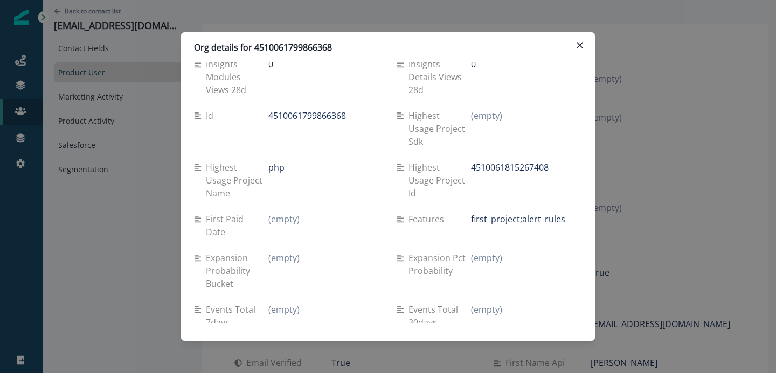
click at [524, 213] on p "first_project;alert_rules" at bounding box center [518, 219] width 94 height 13
click at [581, 43] on icon "Close" at bounding box center [579, 45] width 6 height 6
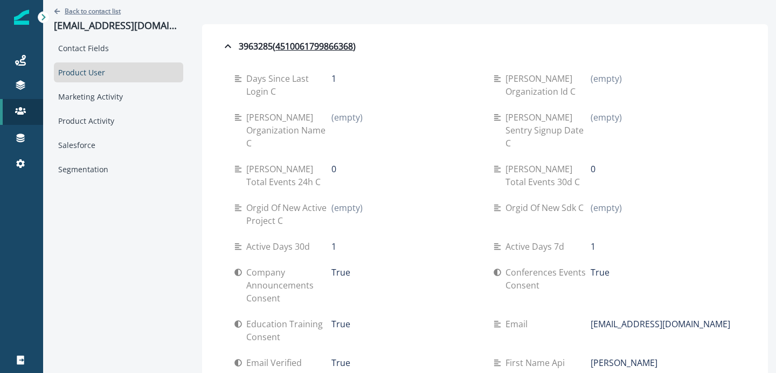
click at [101, 11] on p "Back to contact list" at bounding box center [93, 10] width 56 height 9
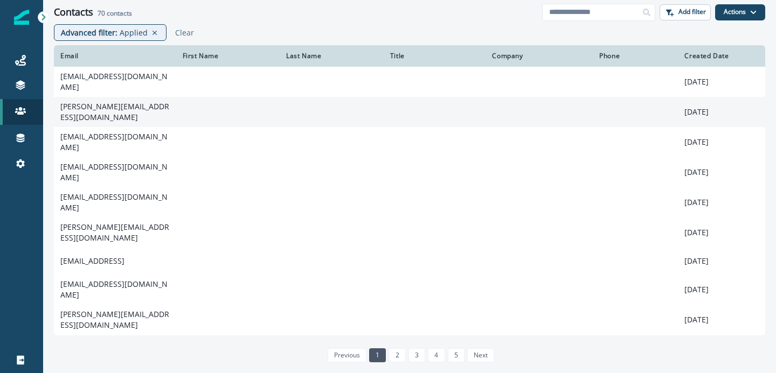
click at [137, 112] on td "mike@fractyl.co" at bounding box center [115, 112] width 122 height 30
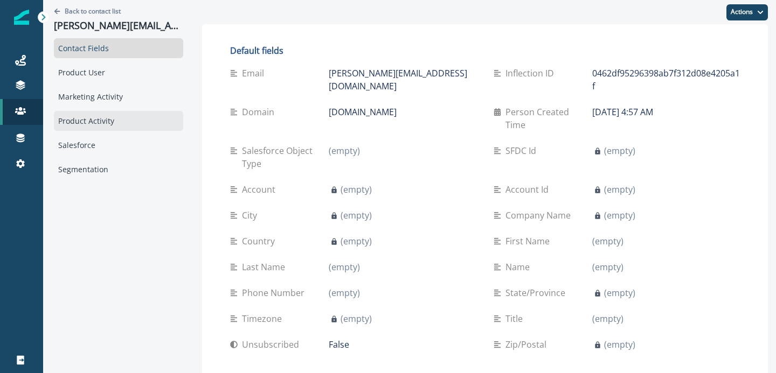
click at [91, 119] on div "Product Activity" at bounding box center [118, 121] width 129 height 20
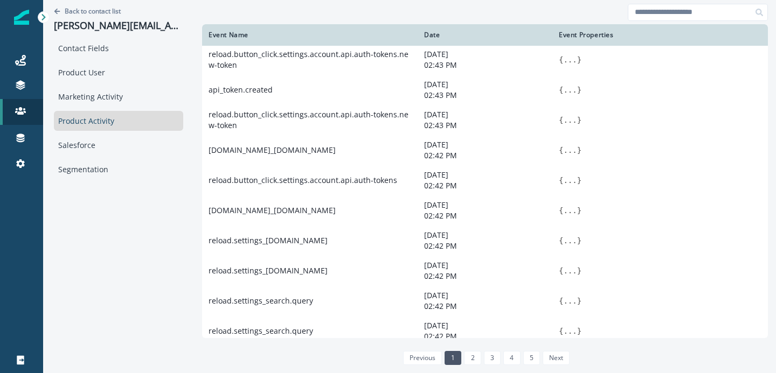
scroll to position [48, 0]
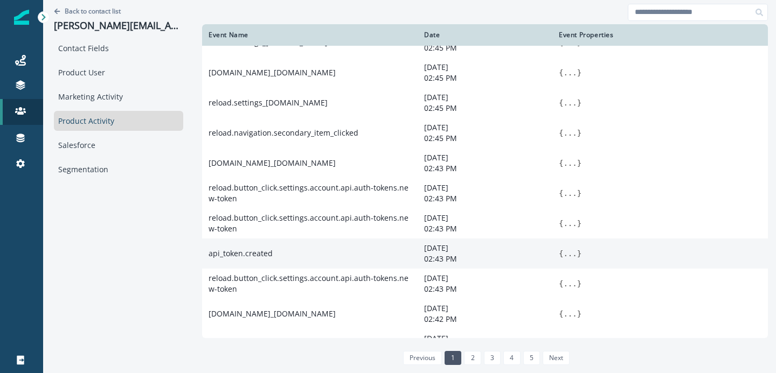
click at [563, 259] on button "..." at bounding box center [569, 253] width 13 height 11
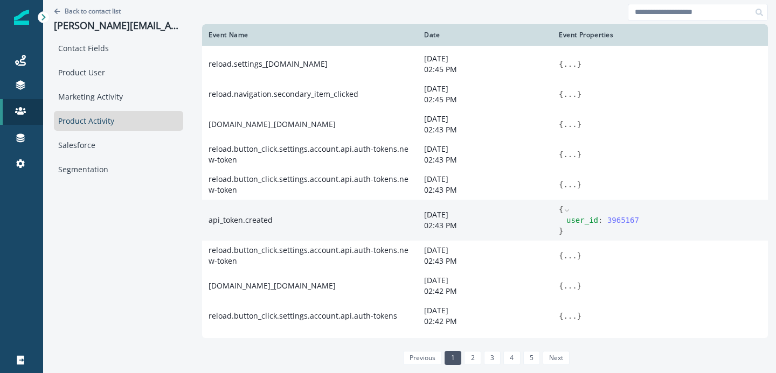
scroll to position [90, 0]
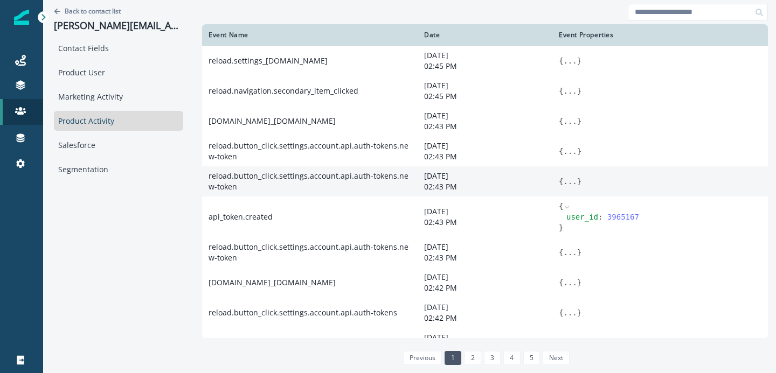
click at [563, 187] on button "..." at bounding box center [569, 181] width 13 height 11
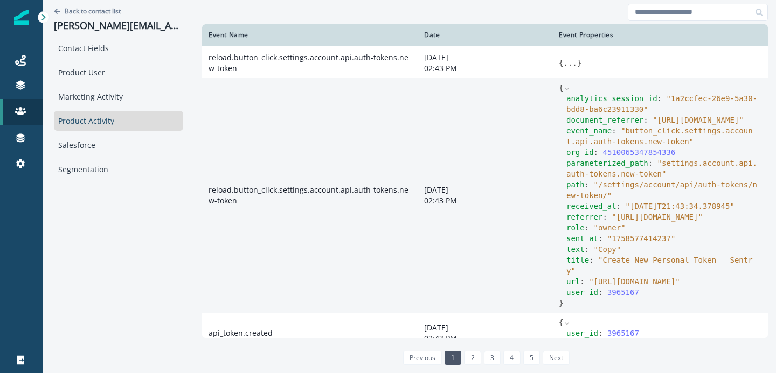
scroll to position [82, 0]
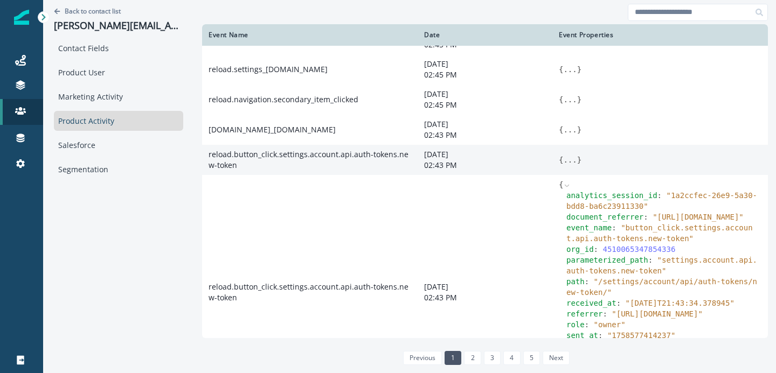
click at [563, 165] on button "..." at bounding box center [569, 160] width 13 height 11
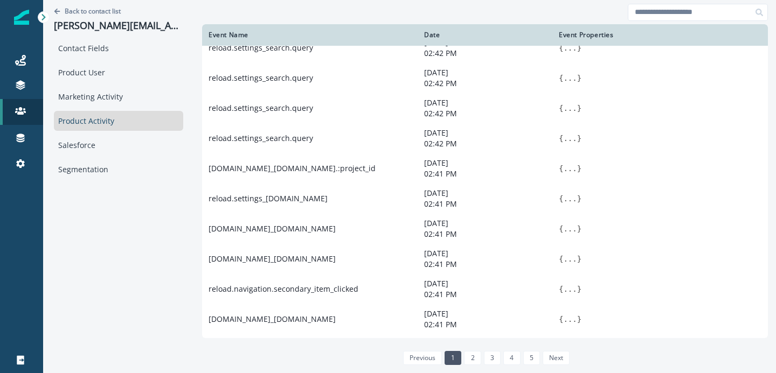
scroll to position [1103, 0]
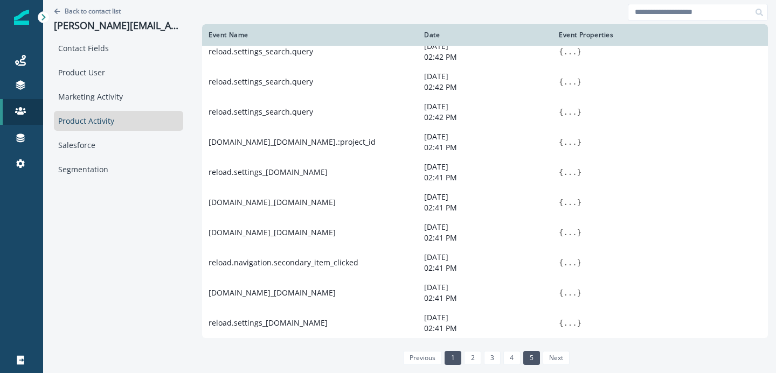
click at [523, 359] on link "5" at bounding box center [531, 358] width 17 height 14
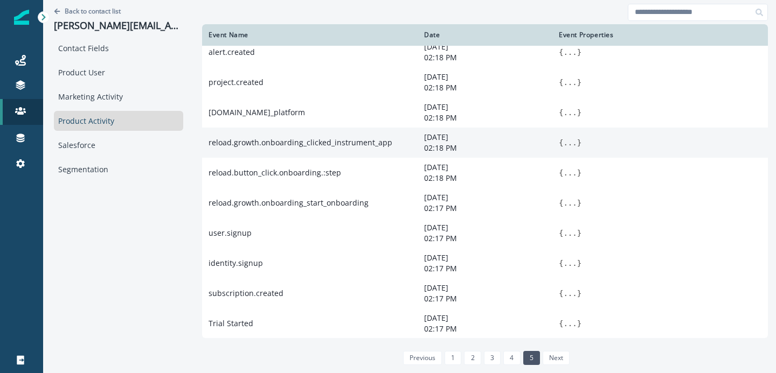
scroll to position [511, 0]
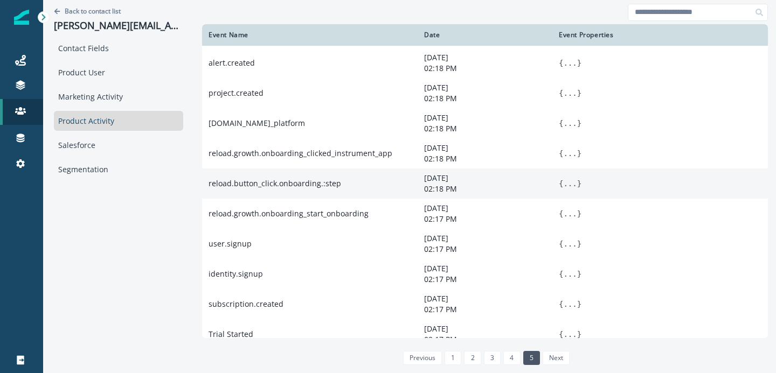
click at [563, 189] on button "..." at bounding box center [569, 183] width 13 height 11
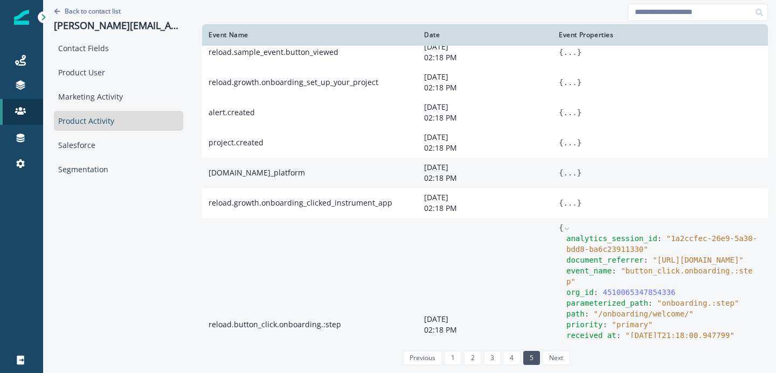
scroll to position [447, 0]
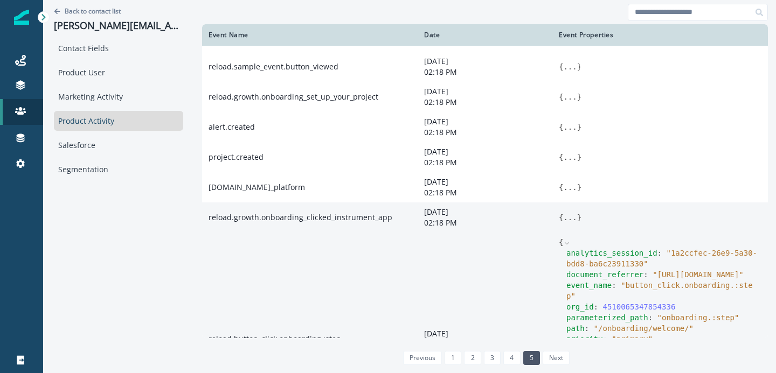
click at [563, 223] on button "..." at bounding box center [569, 217] width 13 height 11
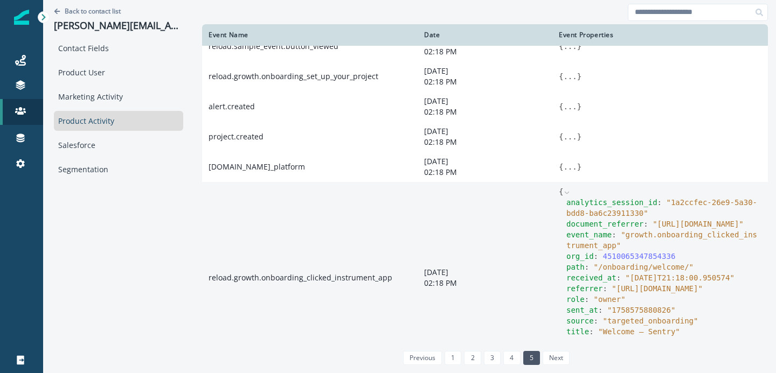
scroll to position [452, 0]
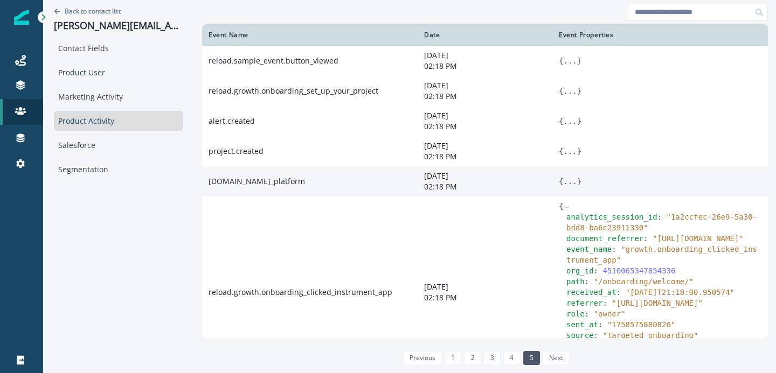
click at [563, 187] on button "..." at bounding box center [569, 181] width 13 height 11
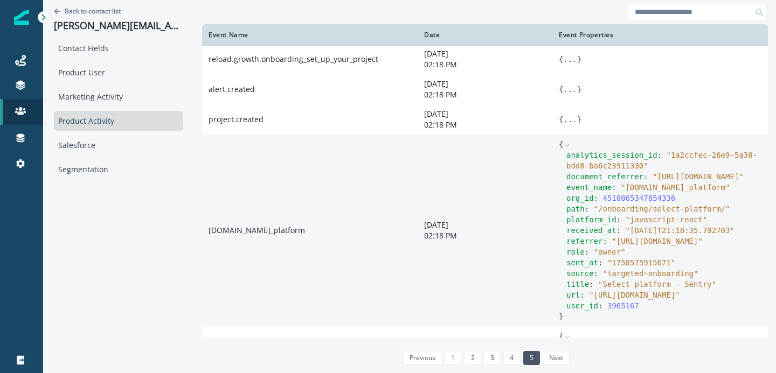
scroll to position [483, 0]
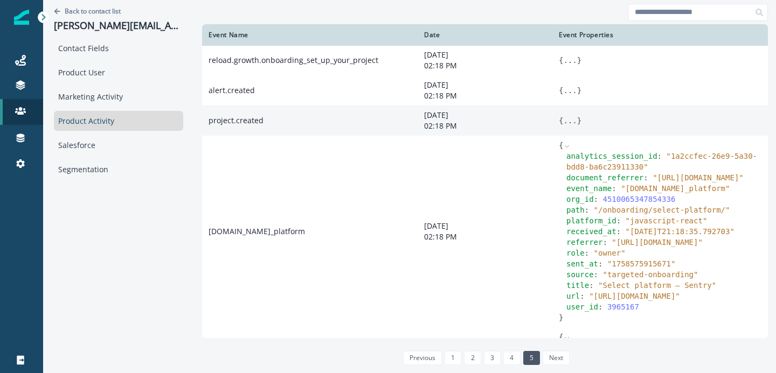
click at [563, 126] on button "..." at bounding box center [569, 120] width 13 height 11
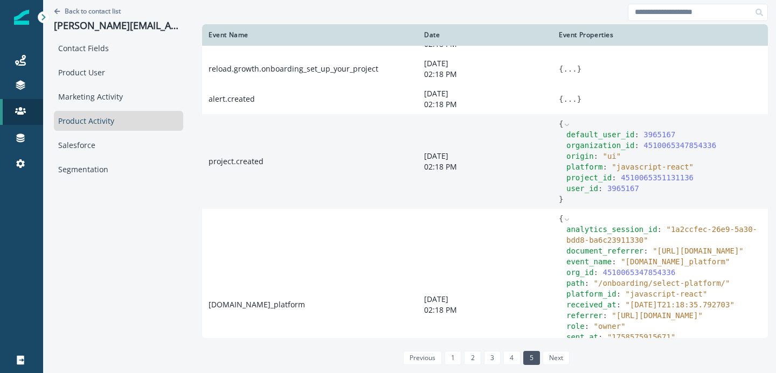
scroll to position [444, 0]
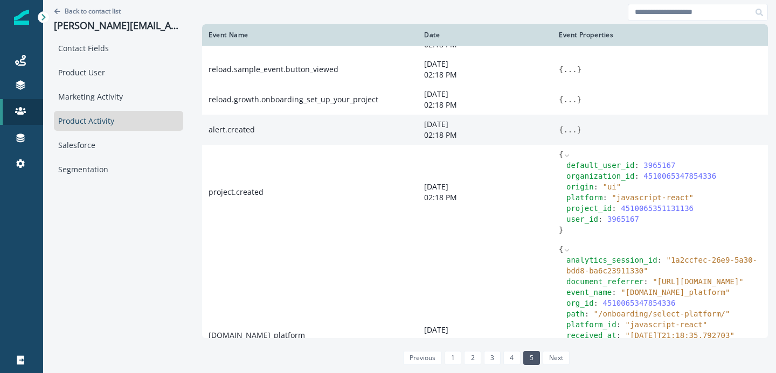
click at [563, 135] on button "..." at bounding box center [569, 129] width 13 height 11
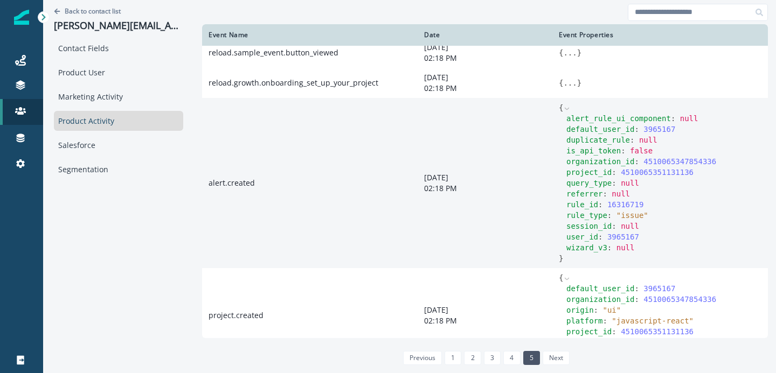
scroll to position [418, 0]
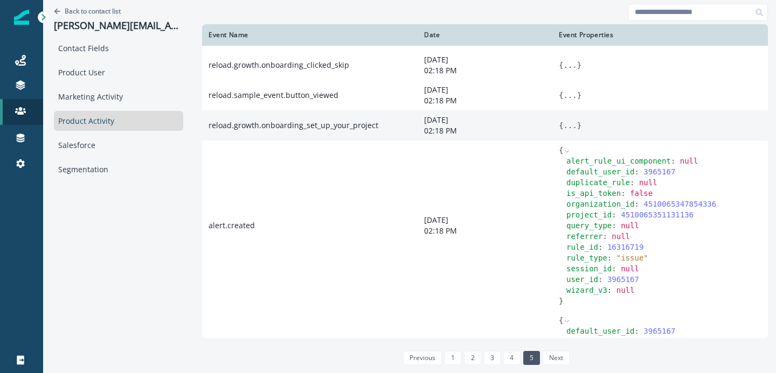
click at [563, 131] on button "..." at bounding box center [569, 125] width 13 height 11
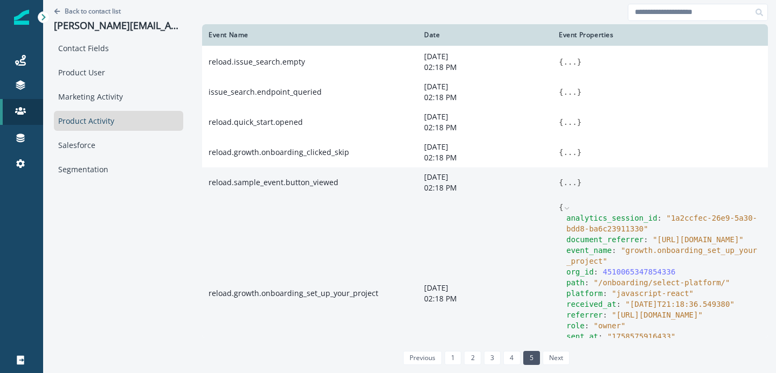
scroll to position [317, 0]
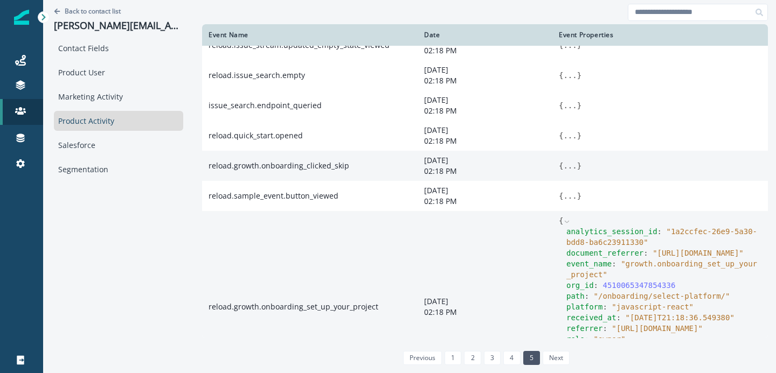
click at [563, 171] on button "..." at bounding box center [569, 166] width 13 height 11
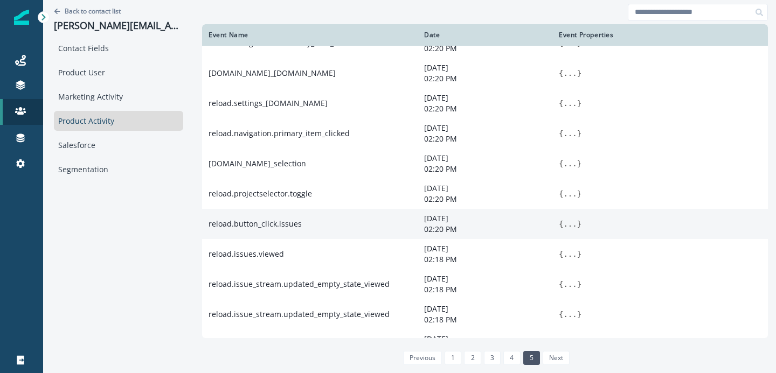
scroll to position [0, 0]
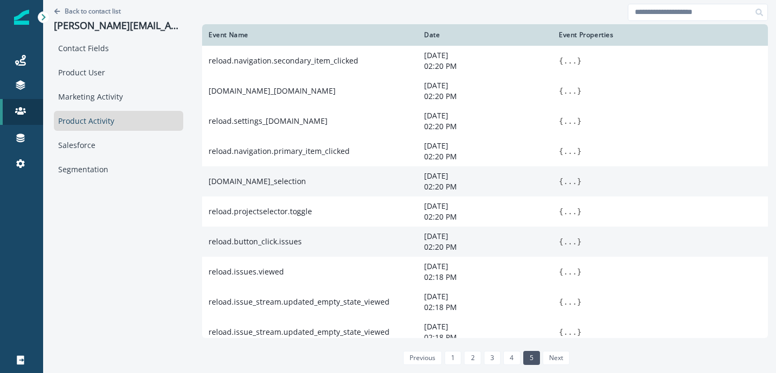
click at [563, 185] on button "..." at bounding box center [569, 181] width 13 height 11
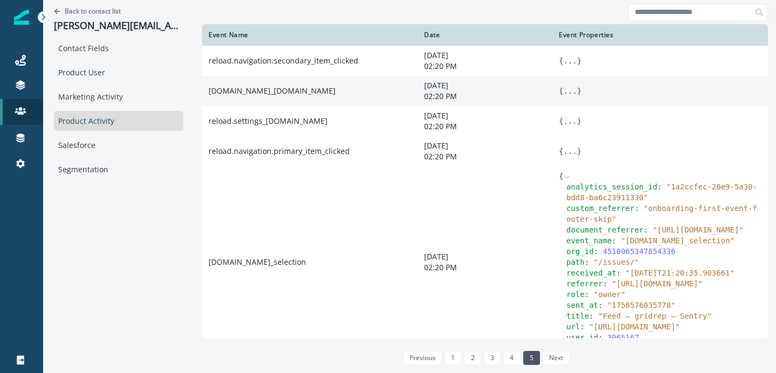
click at [563, 91] on button "..." at bounding box center [569, 91] width 13 height 11
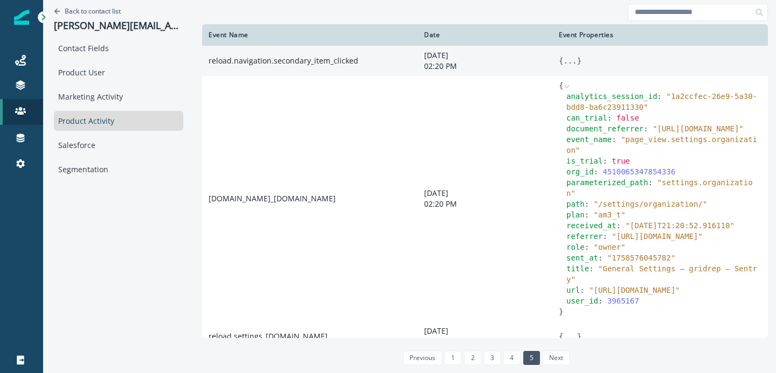
click at [563, 66] on button "..." at bounding box center [569, 60] width 13 height 11
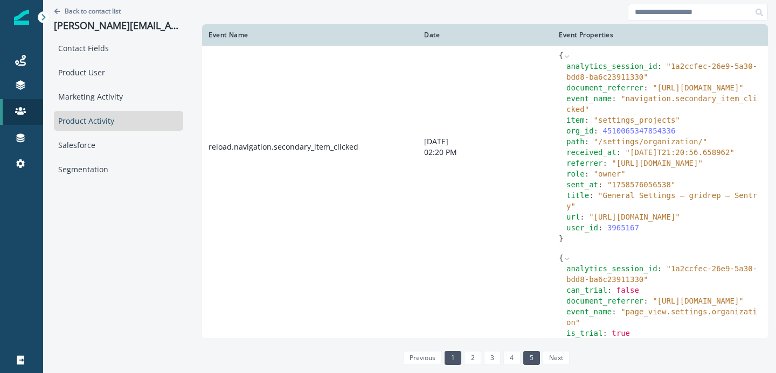
click at [444, 357] on link "1" at bounding box center [452, 358] width 17 height 14
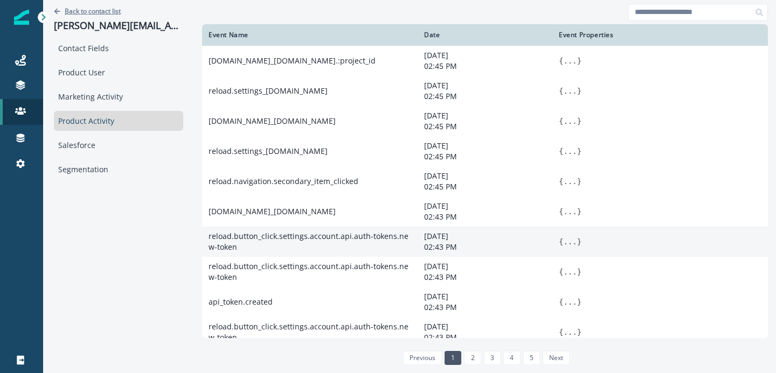
click at [93, 6] on p "Back to contact list" at bounding box center [93, 10] width 56 height 9
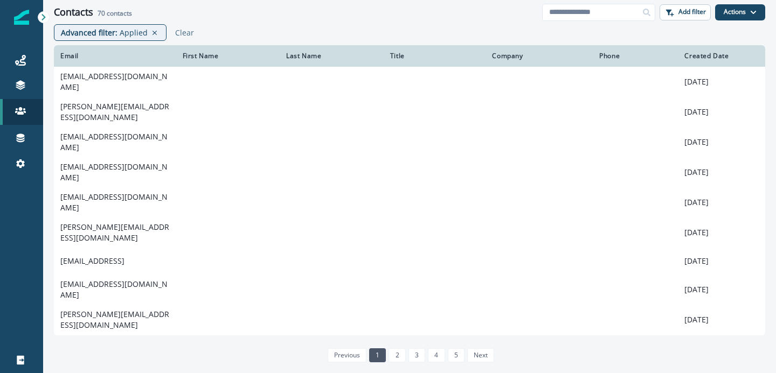
click at [459, 39] on div "Advanced filter : Applied Clear" at bounding box center [409, 34] width 733 height 21
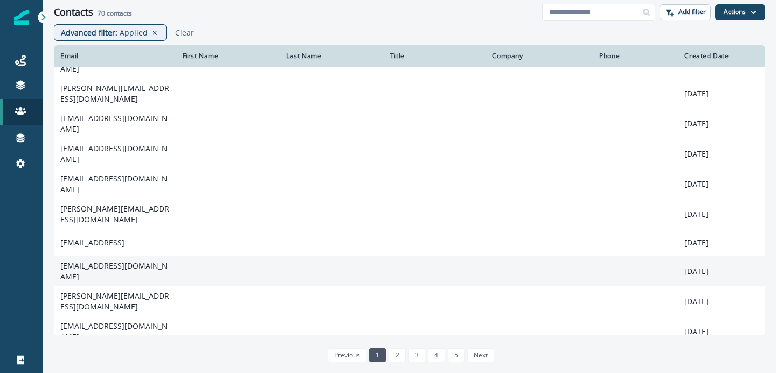
scroll to position [23, 0]
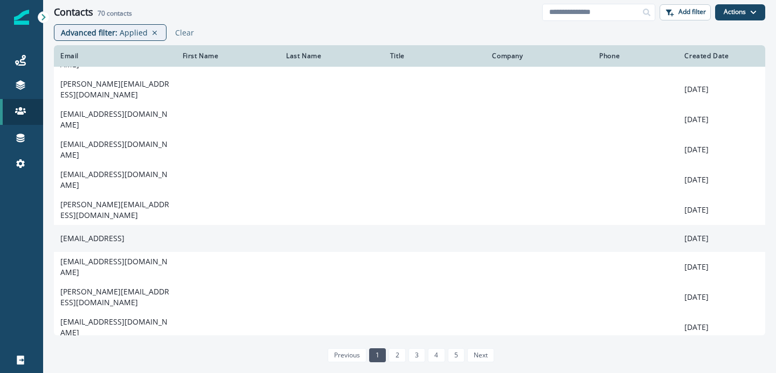
click at [206, 225] on td at bounding box center [228, 238] width 104 height 27
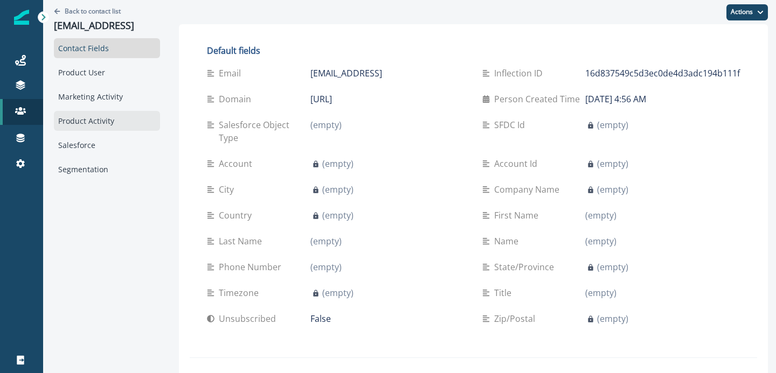
click at [94, 121] on div "Product Activity" at bounding box center [107, 121] width 106 height 20
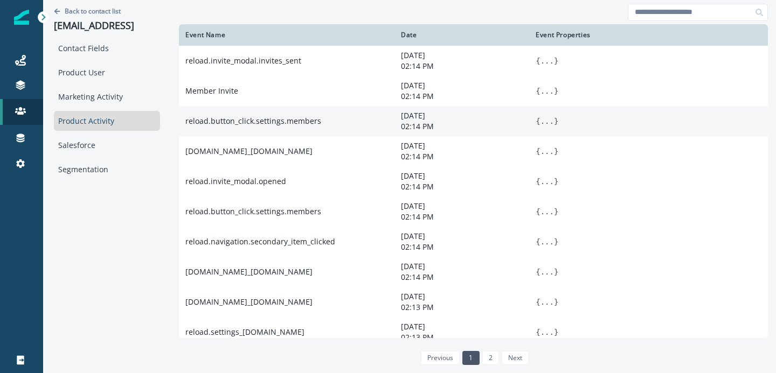
click at [554, 124] on button "..." at bounding box center [546, 121] width 13 height 11
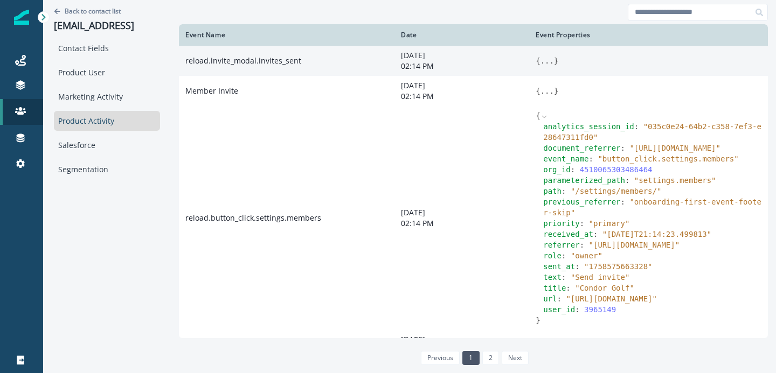
click at [554, 57] on button "..." at bounding box center [546, 60] width 13 height 11
